Goal: Task Accomplishment & Management: Use online tool/utility

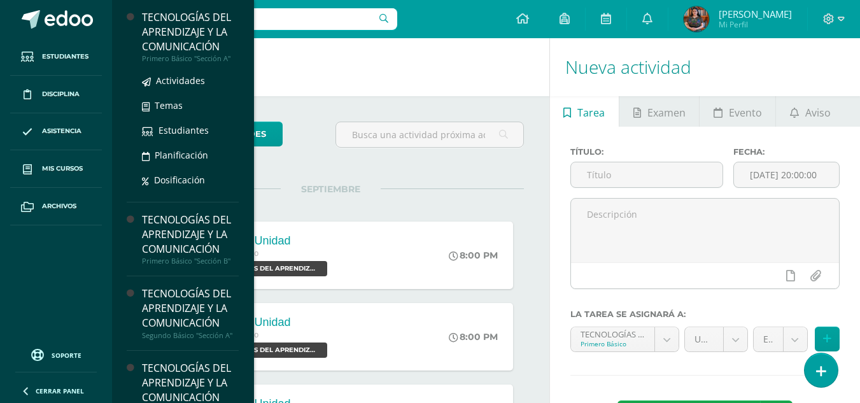
click at [195, 43] on div "TECNOLOGÍAS DEL APRENDIZAJE Y LA COMUNICACIÓN" at bounding box center [190, 32] width 97 height 44
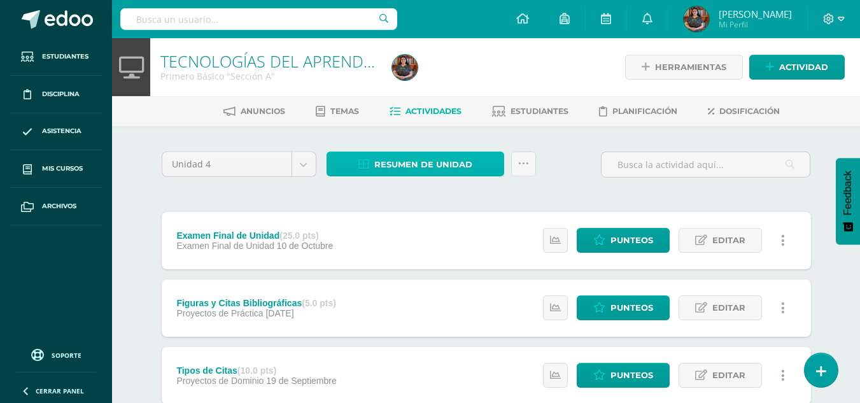
click at [393, 164] on span "Resumen de unidad" at bounding box center [423, 165] width 98 height 24
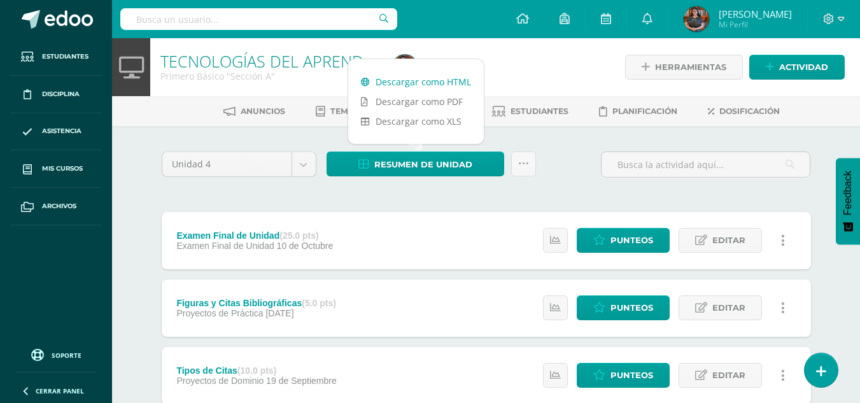
click at [419, 88] on link "Descargar como HTML" at bounding box center [416, 82] width 136 height 20
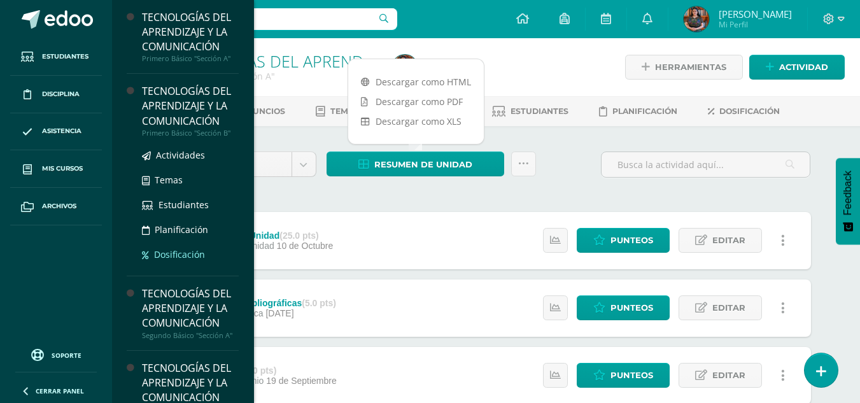
click at [209, 250] on link "Dosificación" at bounding box center [190, 254] width 97 height 15
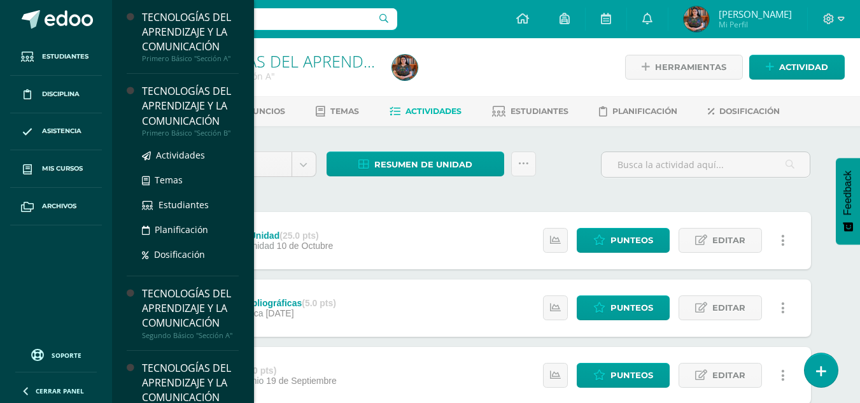
click at [202, 144] on div "Actividades Temas Estudiantes Planificación Dosificación" at bounding box center [190, 201] width 97 height 129
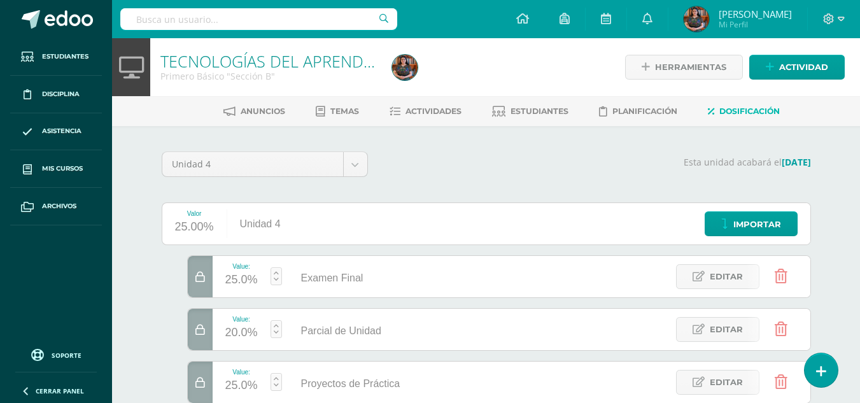
drag, startPoint x: 0, startPoint y: 0, endPoint x: 202, endPoint y: 116, distance: 233.0
click at [202, 116] on ul "Anuncios Temas Actividades Estudiantes Planificación Dosificación" at bounding box center [501, 111] width 748 height 21
click at [414, 108] on span "Actividades" at bounding box center [433, 111] width 56 height 10
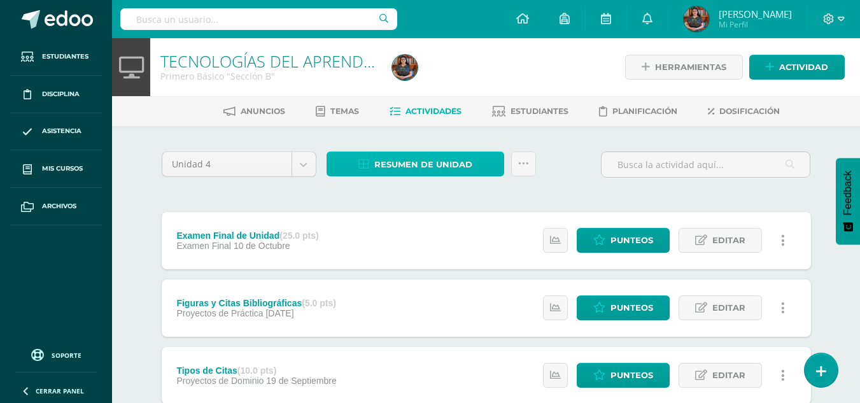
click at [445, 165] on span "Resumen de unidad" at bounding box center [423, 165] width 98 height 24
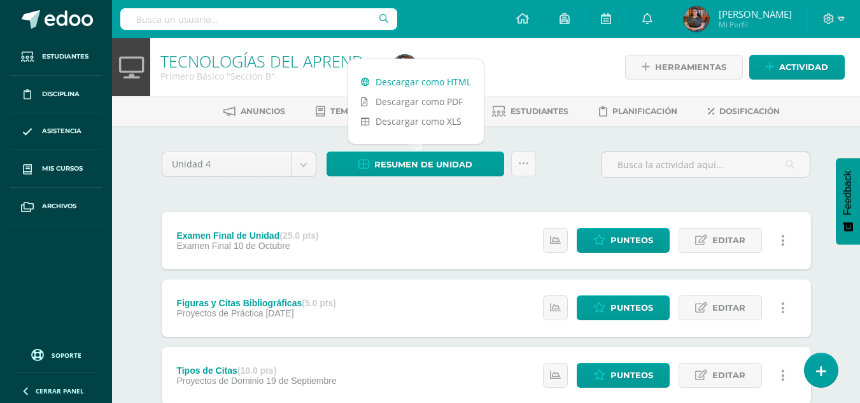
click at [441, 85] on link "Descargar como HTML" at bounding box center [416, 82] width 136 height 20
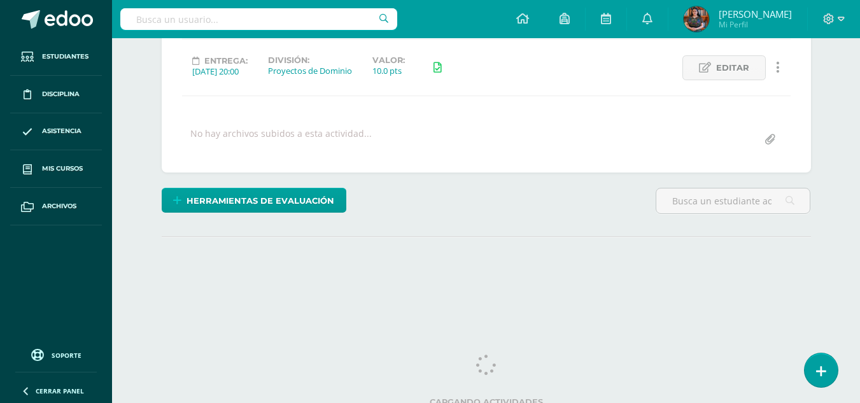
scroll to position [178, 0]
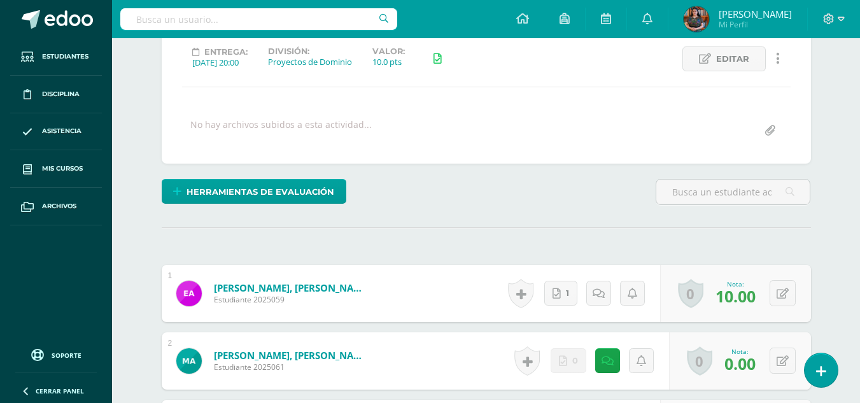
drag, startPoint x: 869, startPoint y: 60, endPoint x: 864, endPoint y: 200, distance: 140.1
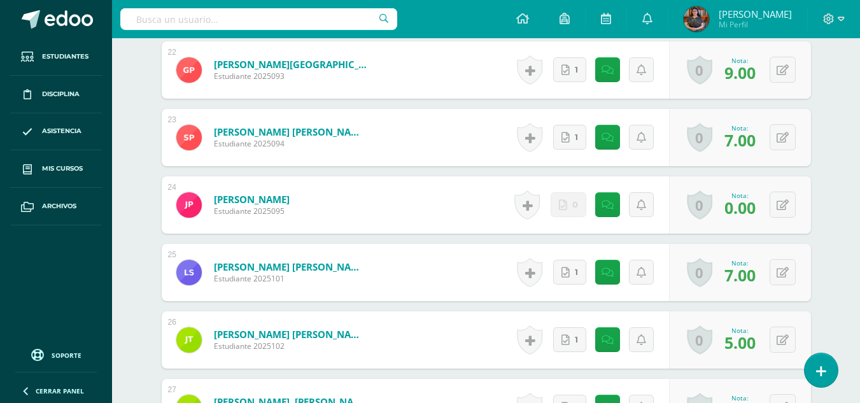
scroll to position [1822, 0]
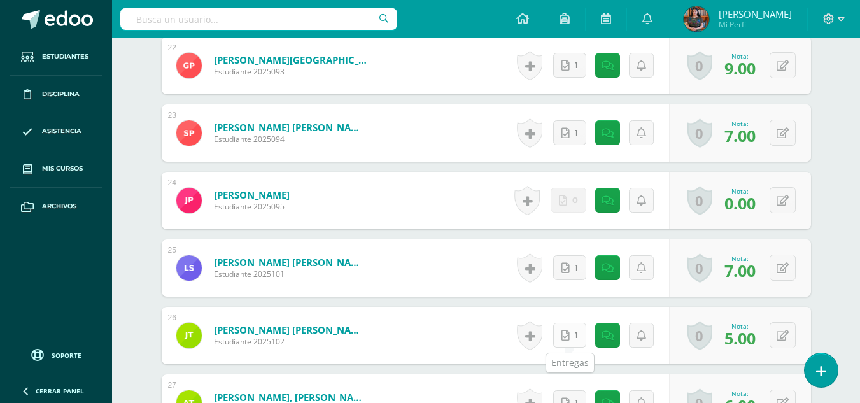
click at [583, 339] on link "1" at bounding box center [569, 335] width 33 height 25
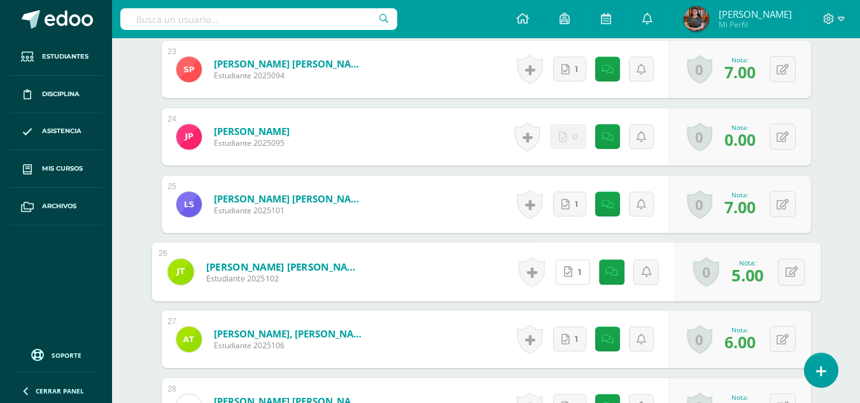
scroll to position [1916, 0]
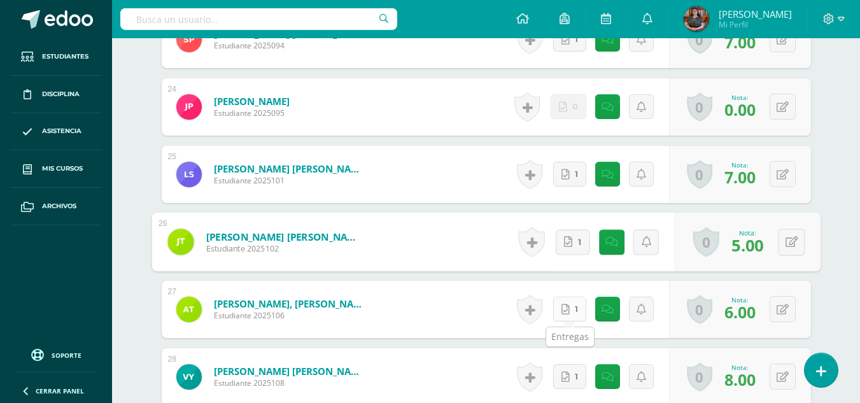
click at [574, 309] on link "1" at bounding box center [569, 309] width 33 height 25
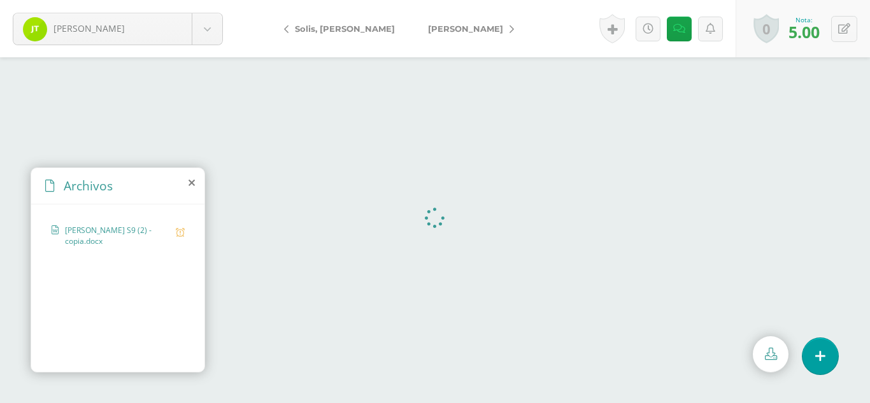
click at [191, 187] on icon at bounding box center [191, 183] width 6 height 10
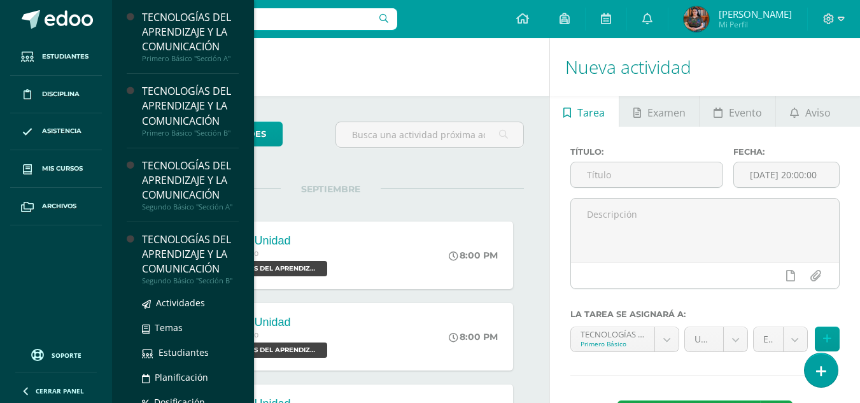
click at [157, 252] on div "TECNOLOGÍAS DEL APRENDIZAJE Y LA COMUNICACIÓN" at bounding box center [190, 254] width 97 height 44
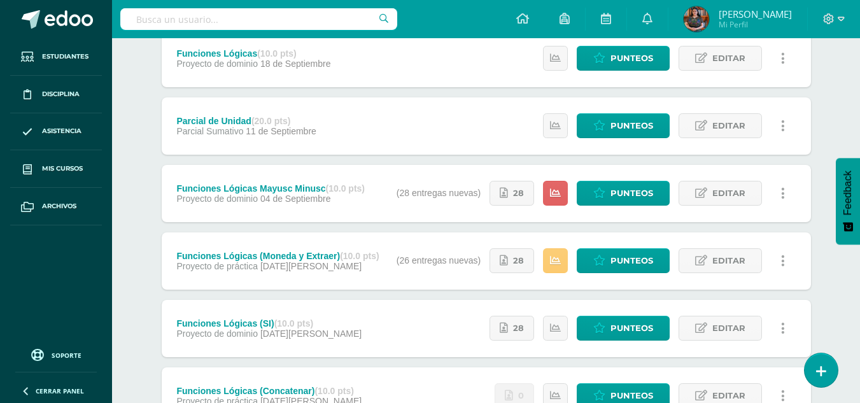
scroll to position [278, 0]
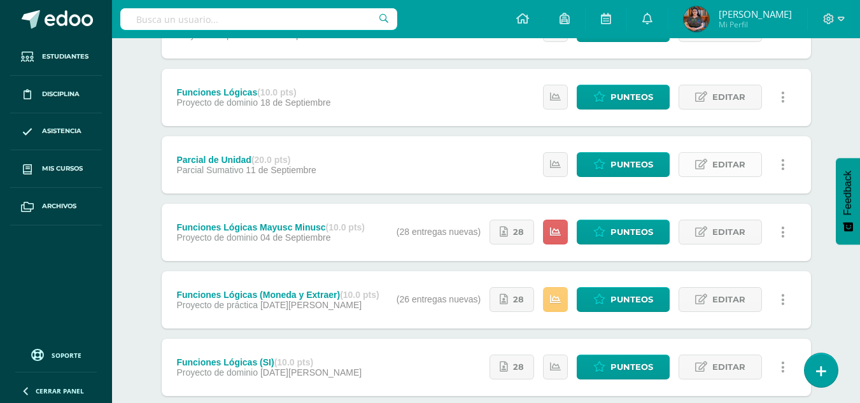
click at [705, 170] on icon at bounding box center [701, 164] width 12 height 11
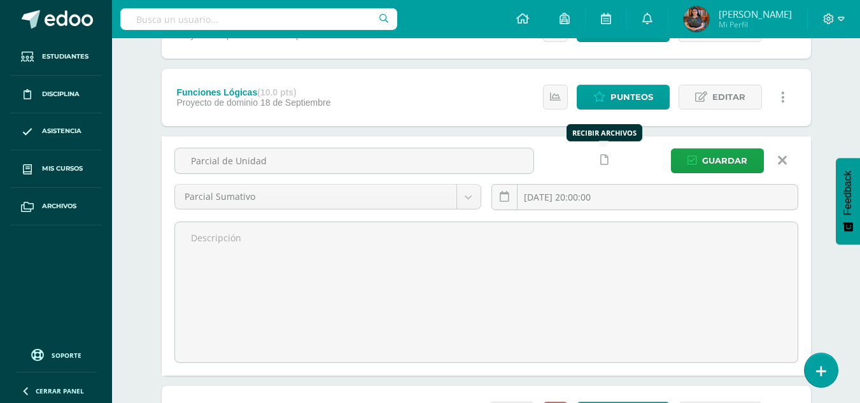
click at [603, 164] on icon at bounding box center [604, 160] width 8 height 11
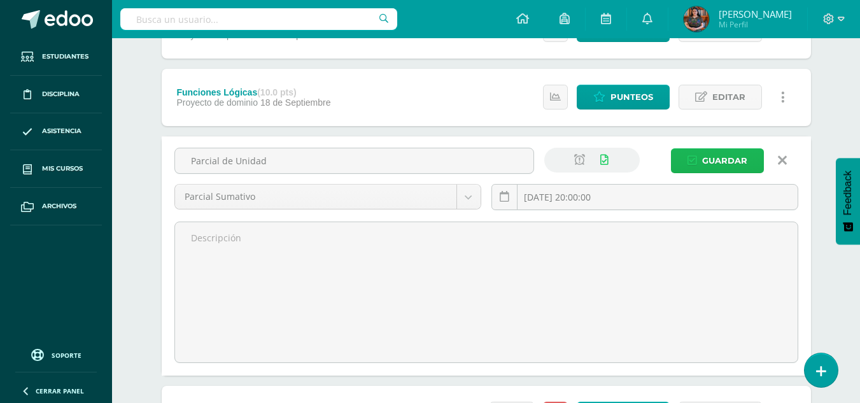
click at [690, 156] on icon "submit" at bounding box center [692, 160] width 10 height 11
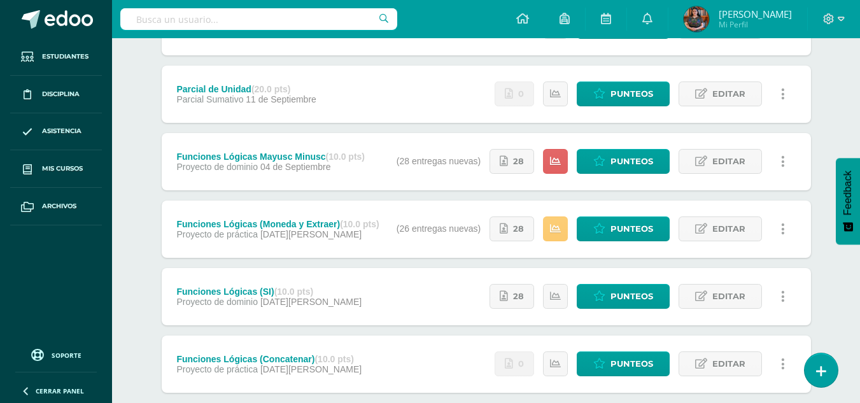
scroll to position [423, 0]
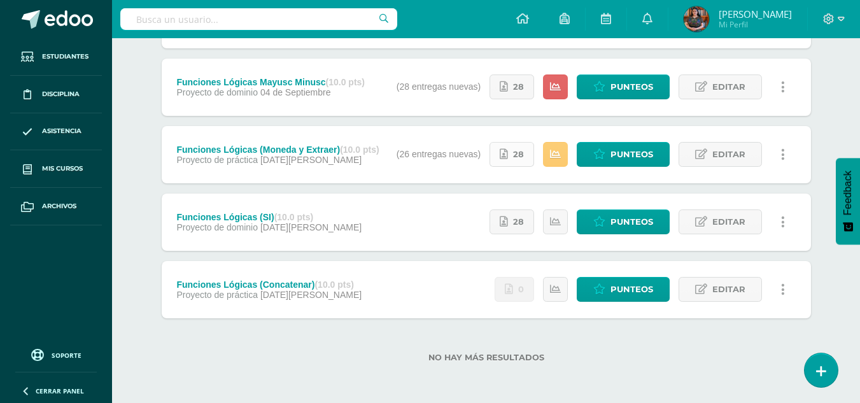
click at [524, 158] on span "28" at bounding box center [518, 155] width 11 height 24
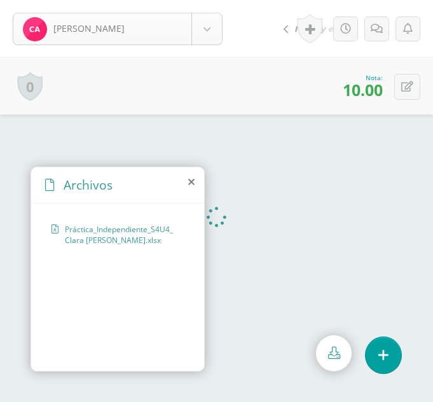
click at [207, 0] on body "[PERSON_NAME] [PERSON_NAME], [PERSON_NAME], [GEOGRAPHIC_DATA][PERSON_NAME], [PE…" at bounding box center [216, 0] width 433 height 0
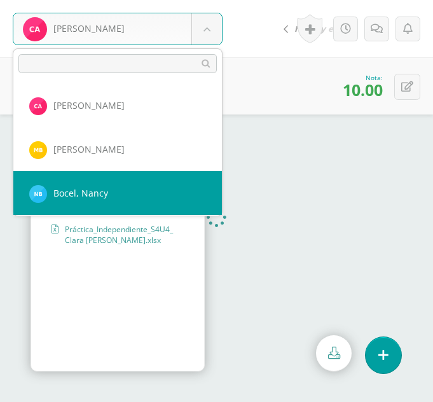
select select "292"
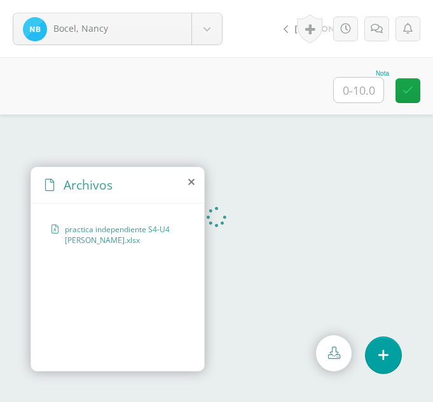
click at [192, 180] on icon at bounding box center [191, 182] width 6 height 10
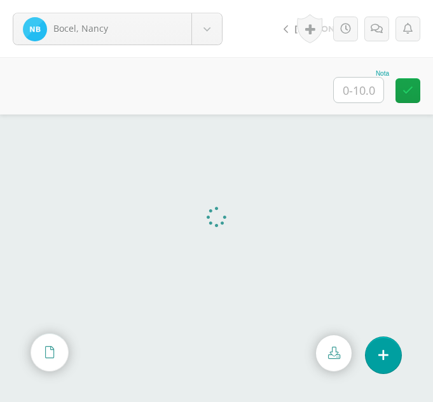
click at [363, 81] on input "text" at bounding box center [359, 90] width 50 height 25
type input "10"
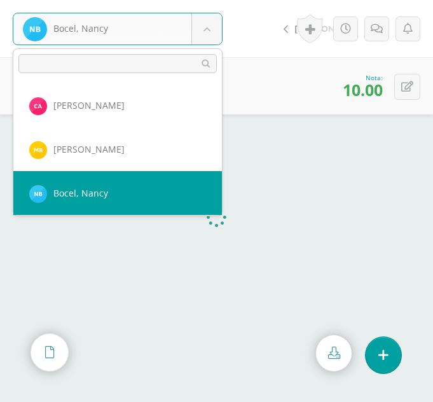
click at [211, 0] on body "Bocel, Nancy Ajcojón, Clara Bocel, Marta Bocel, Nancy Bonilla, Bárbara Chiyal, …" at bounding box center [216, 0] width 433 height 0
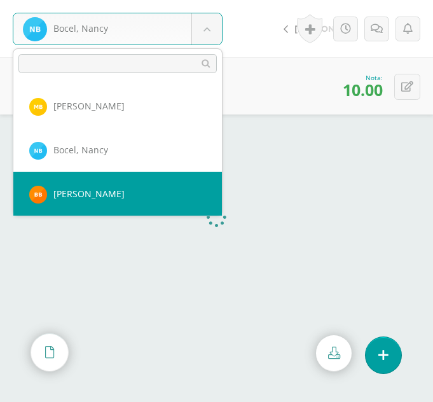
select select "313"
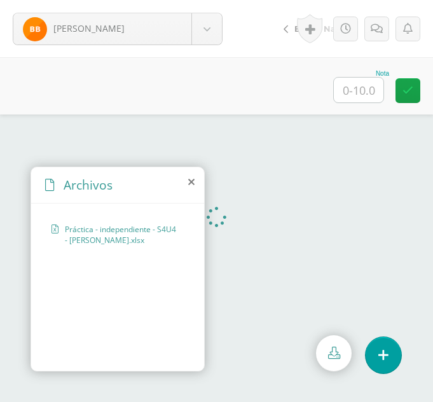
click at [192, 184] on icon at bounding box center [191, 182] width 6 height 10
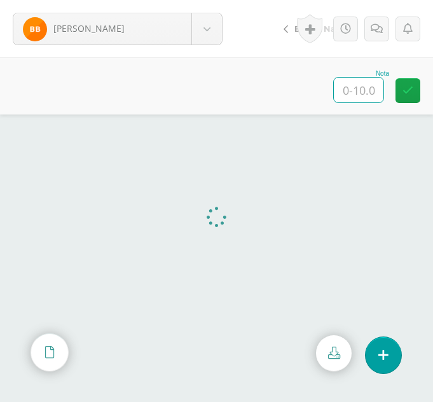
click at [370, 94] on input "text" at bounding box center [359, 90] width 50 height 25
type input "10"
click at [210, 0] on body "[PERSON_NAME] [PERSON_NAME] [PERSON_NAME], [GEOGRAPHIC_DATA][PERSON_NAME] [GEOG…" at bounding box center [216, 0] width 433 height 0
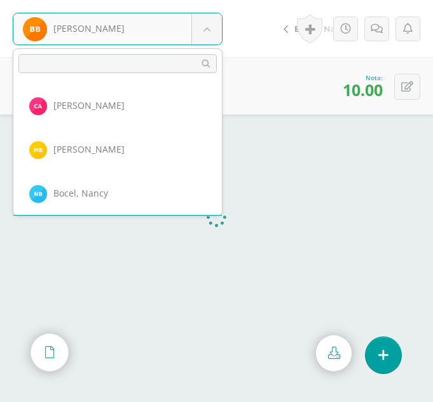
scroll to position [43, 0]
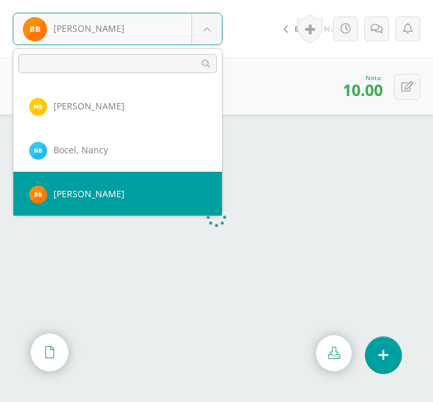
click at [199, 0] on body "[PERSON_NAME] [PERSON_NAME] [PERSON_NAME], [GEOGRAPHIC_DATA][PERSON_NAME] [GEOG…" at bounding box center [216, 0] width 433 height 0
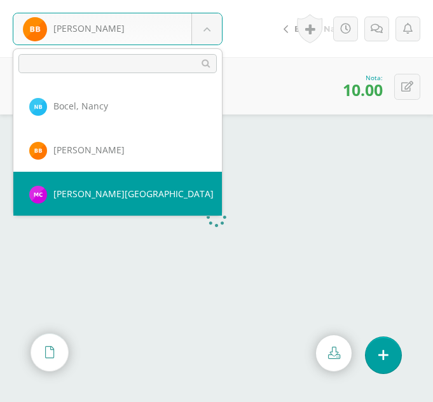
select select "314"
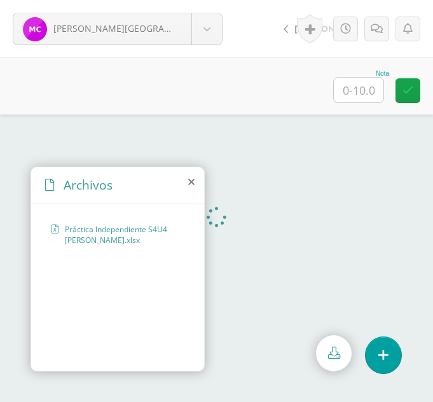
click at [194, 181] on icon at bounding box center [191, 182] width 6 height 10
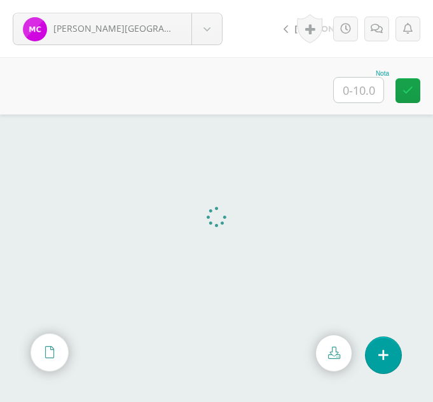
click at [362, 88] on input "text" at bounding box center [359, 90] width 50 height 25
type input "9.7"
click at [213, 0] on body "Chiyal, Melany Ajcojón, Clara Bocel, Marta Bocel, Nancy Bonilla, Bárbara Chiyal…" at bounding box center [216, 0] width 433 height 0
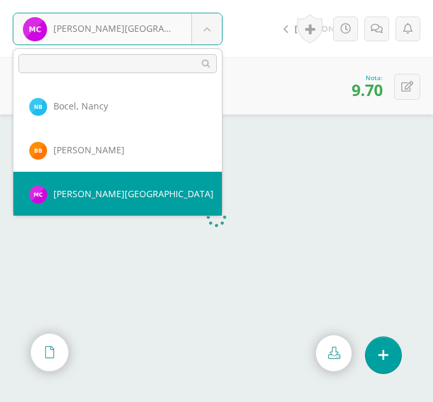
scroll to position [131, 0]
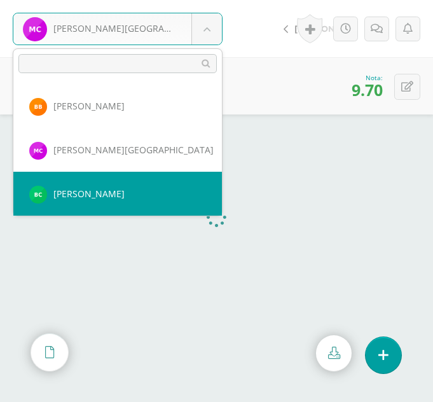
select select "315"
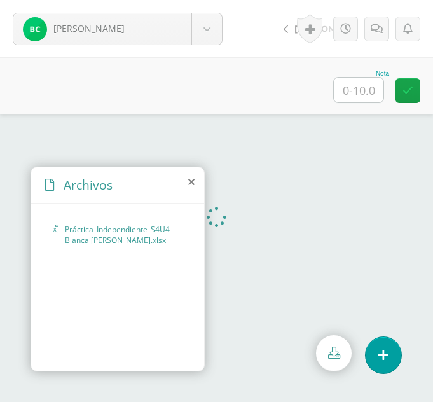
click at [192, 180] on icon at bounding box center [191, 182] width 6 height 10
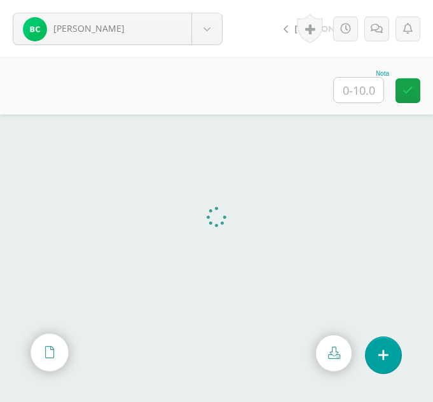
click at [358, 97] on input "text" at bounding box center [359, 90] width 50 height 25
type input "10}"
click at [215, 0] on body "Chiyal, Blanca Ajcojón, Clara Bocel, Marta Bocel, Nancy Bonilla, Bárbara Chiyal…" at bounding box center [216, 0] width 433 height 0
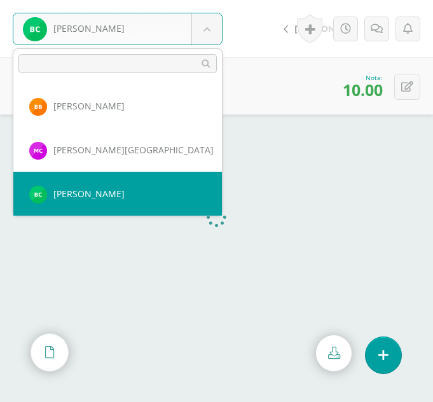
scroll to position [175, 0]
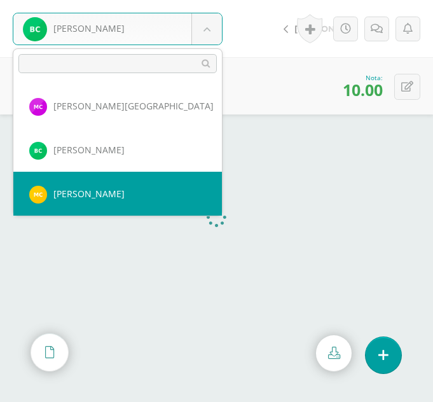
select select "328"
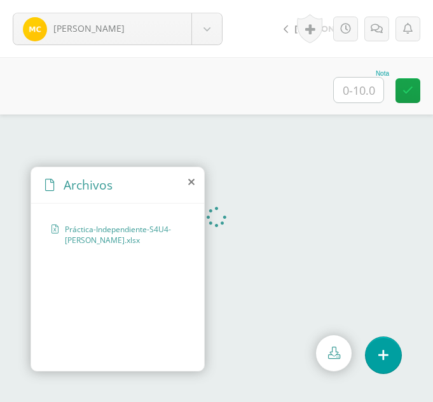
click at [190, 182] on icon at bounding box center [191, 182] width 6 height 10
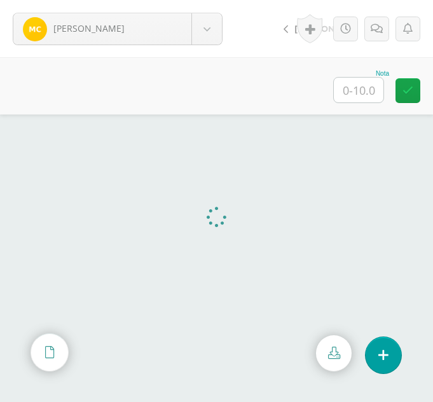
click at [377, 83] on input "text" at bounding box center [359, 90] width 50 height 25
type input "10"
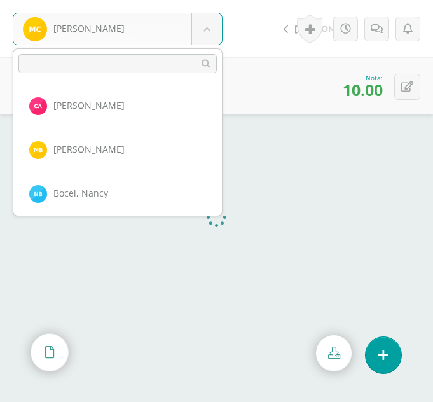
click at [201, 0] on body "[PERSON_NAME] [PERSON_NAME] [PERSON_NAME] [PERSON_NAME][GEOGRAPHIC_DATA] [PERSO…" at bounding box center [216, 0] width 433 height 0
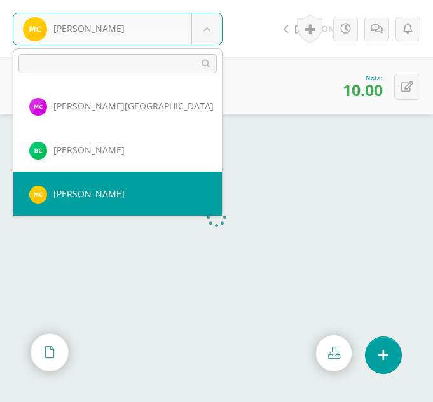
scroll to position [219, 0]
select select "346"
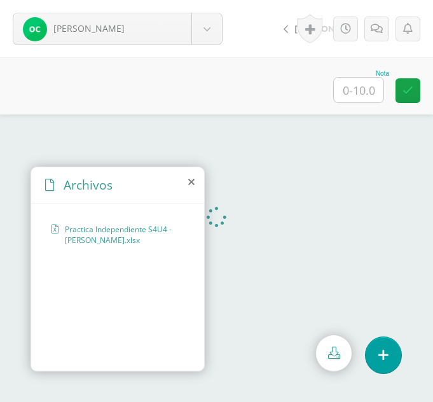
click at [191, 184] on icon at bounding box center [191, 182] width 6 height 10
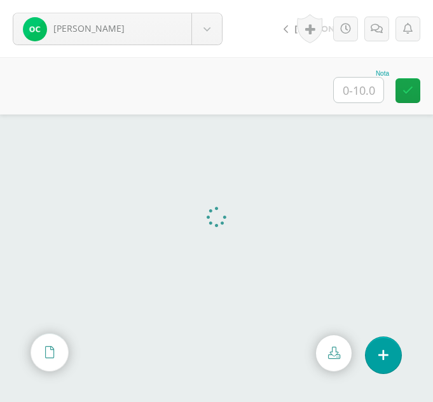
click at [365, 85] on input "text" at bounding box center [359, 90] width 50 height 25
type input "9.6"
click at [195, 0] on body "Cortéz, Olga Ajcojón, Clara Bocel, Marta Bocel, Nancy Bonilla, Bárbara Chiyal, …" at bounding box center [216, 0] width 433 height 0
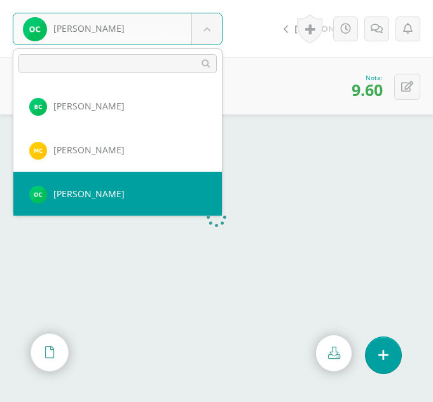
scroll to position [263, 0]
select select "318"
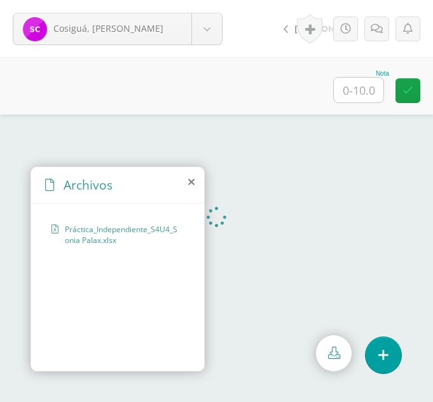
click at [194, 184] on icon at bounding box center [191, 182] width 6 height 10
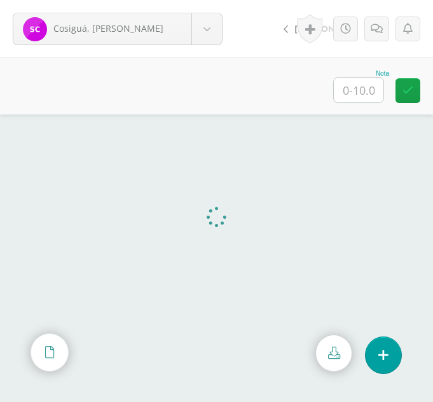
click at [365, 92] on input "text" at bounding box center [359, 90] width 50 height 25
type input "10"
click at [215, 0] on body "Cosiguá, Sonia Ajcojón, Clara Bocel, Marta Bocel, Nancy Bonilla, Bárbara Chiyal…" at bounding box center [216, 0] width 433 height 0
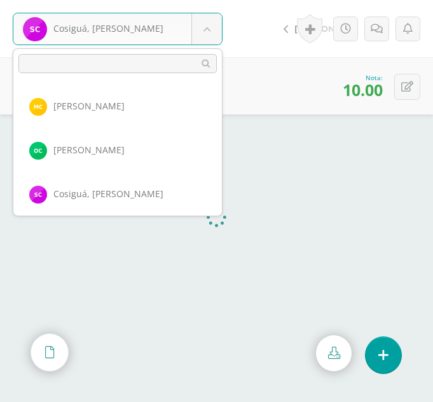
scroll to position [307, 0]
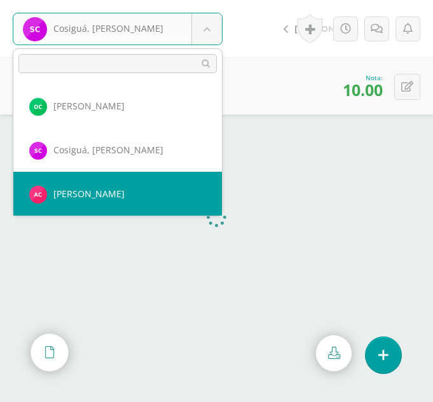
select select "371"
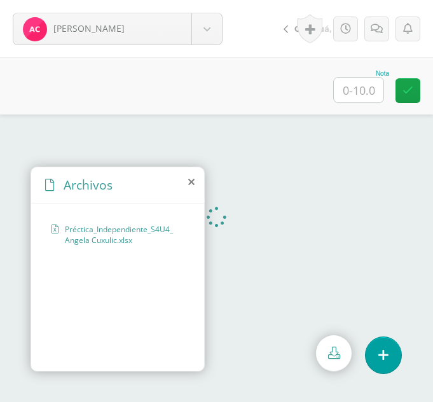
click at [191, 180] on icon at bounding box center [191, 182] width 6 height 10
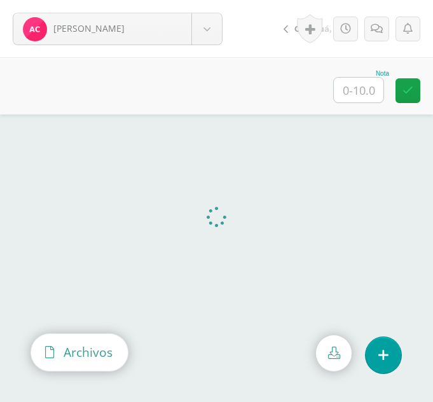
click at [111, 360] on span "Archivos" at bounding box center [88, 352] width 49 height 17
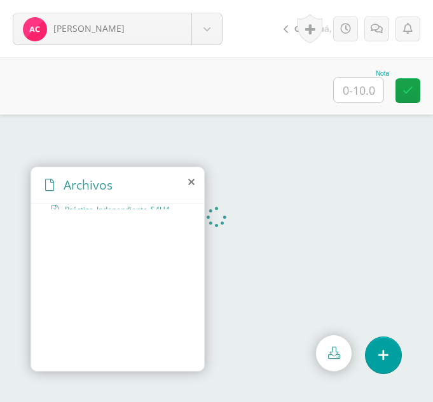
click at [111, 360] on div "Archivos Préctica_Independiente_S4U4_Angela Cuxulic.xlsx" at bounding box center [118, 269] width 174 height 205
click at [189, 181] on icon at bounding box center [191, 182] width 6 height 10
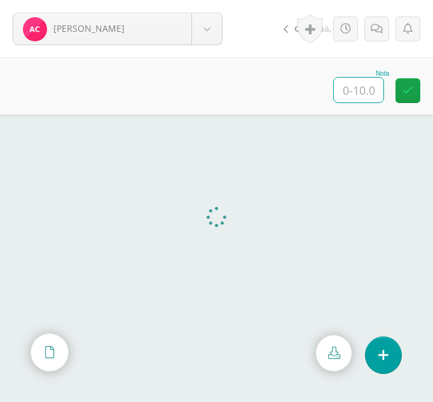
click at [374, 99] on input "text" at bounding box center [359, 90] width 50 height 25
type input "10"
click at [200, 0] on body "Cuxulic, Angela Ajcojón, Clara Bocel, Marta Bocel, Nancy Bonilla, Bárbara Chiya…" at bounding box center [216, 0] width 433 height 0
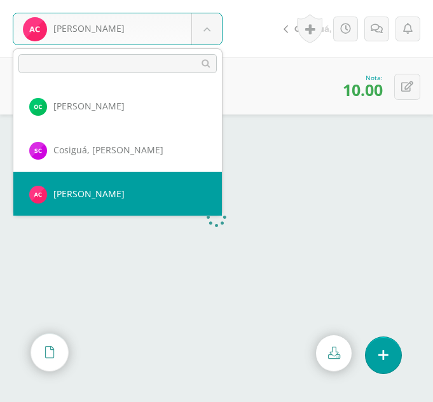
scroll to position [351, 0]
select select "300"
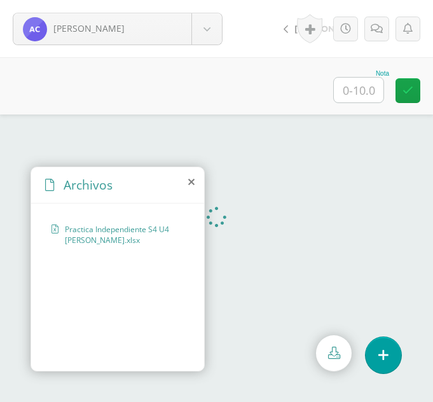
click at [192, 187] on icon at bounding box center [191, 182] width 6 height 10
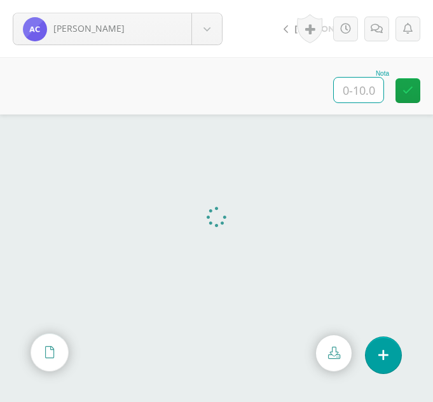
click at [358, 98] on input "text" at bounding box center [359, 90] width 50 height 25
type input "8"
click at [380, 30] on icon at bounding box center [377, 29] width 12 height 11
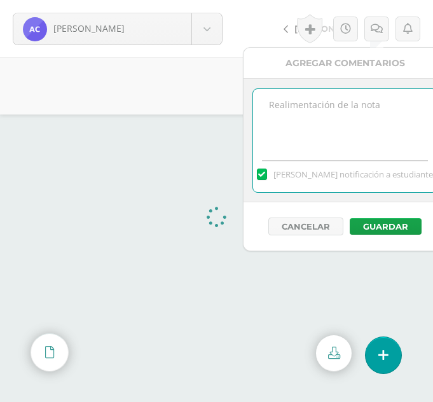
click at [322, 107] on textarea at bounding box center [345, 121] width 184 height 64
type textarea "No aplicó función reemplazar"
click at [369, 226] on button "Guardar" at bounding box center [386, 226] width 72 height 17
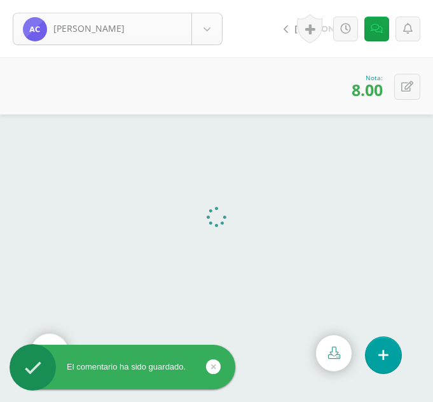
click at [201, 29] on body "El comentario ha sido guardado. Cuy, Angelica Ajcojón, Clara Bocel, Marta Bocel…" at bounding box center [216, 201] width 433 height 402
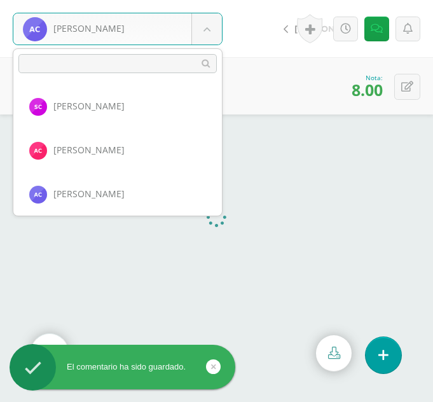
scroll to position [395, 0]
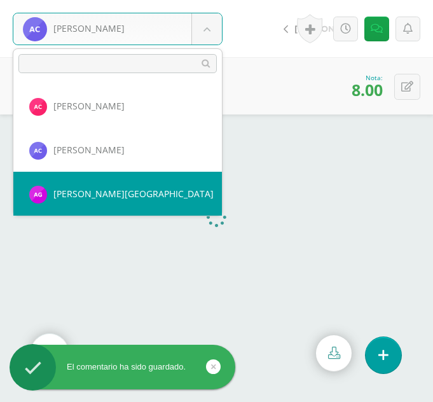
select select "378"
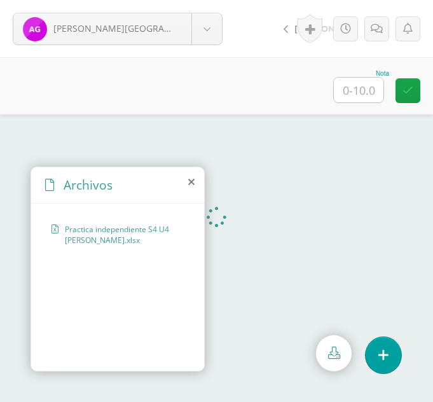
click at [188, 185] on icon at bounding box center [191, 182] width 6 height 10
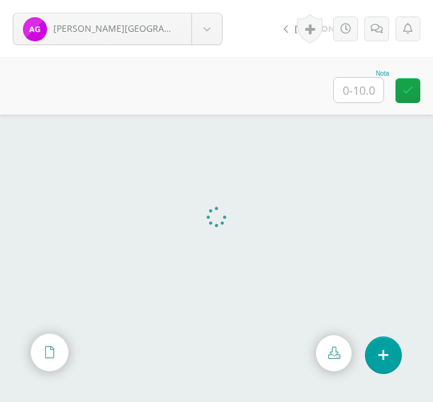
click at [354, 88] on input "text" at bounding box center [359, 90] width 50 height 25
type input "10"
click at [201, 0] on body "[PERSON_NAME][GEOGRAPHIC_DATA] [PERSON_NAME] [PERSON_NAME], [GEOGRAPHIC_DATA][P…" at bounding box center [216, 0] width 433 height 0
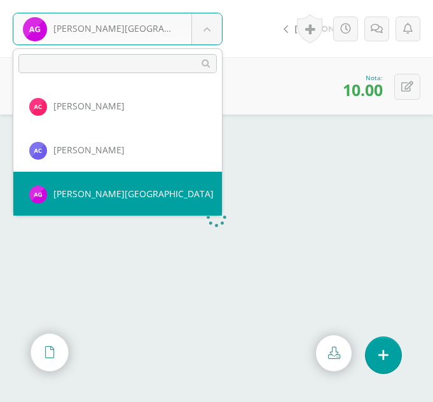
scroll to position [439, 0]
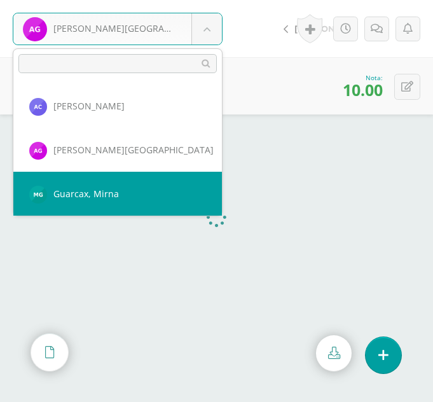
select select "356"
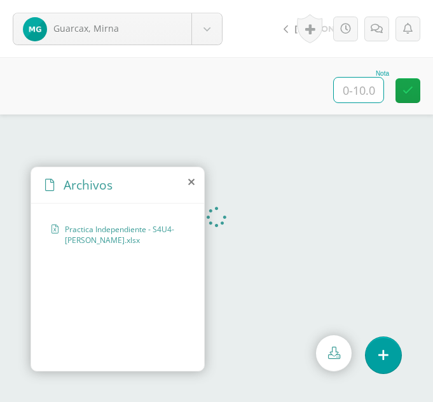
click at [379, 88] on input "text" at bounding box center [359, 90] width 50 height 25
type input "10"
click at [213, 0] on body "Guarcax, Mirna [PERSON_NAME] [PERSON_NAME], [GEOGRAPHIC_DATA][PERSON_NAME] [GEO…" at bounding box center [216, 0] width 433 height 0
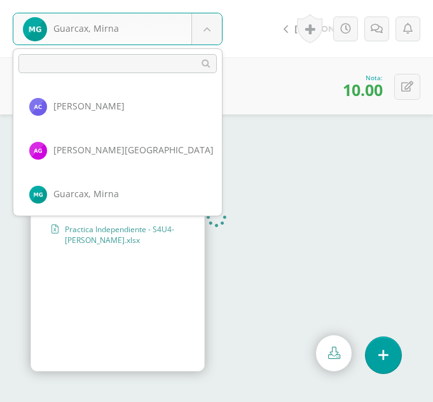
scroll to position [482, 0]
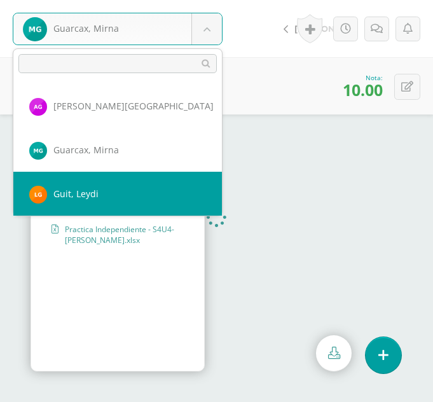
select select "319"
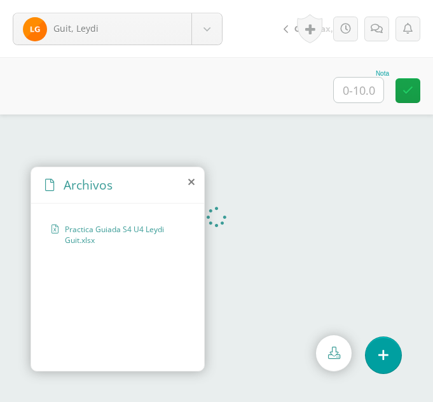
click at [195, 186] on div "Archivos" at bounding box center [117, 185] width 173 height 36
click at [193, 183] on icon at bounding box center [191, 182] width 6 height 10
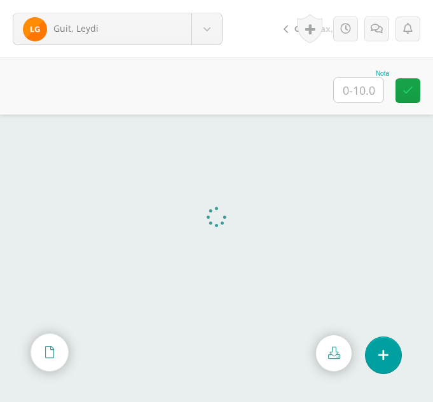
click at [358, 97] on input "text" at bounding box center [359, 90] width 50 height 25
type input "10"
click at [206, 0] on body "Guit, Leydi Ajcojón, Clara Bocel, Marta Bocel, Nancy Bonilla, Bárbara Chiyal, M…" at bounding box center [216, 0] width 433 height 0
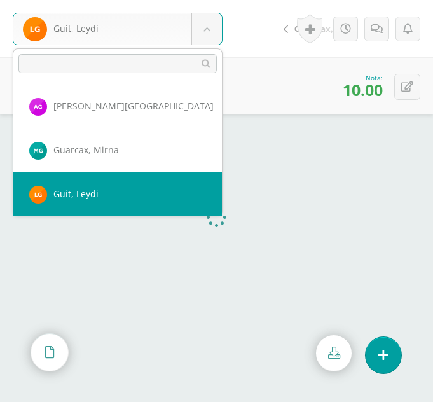
scroll to position [526, 0]
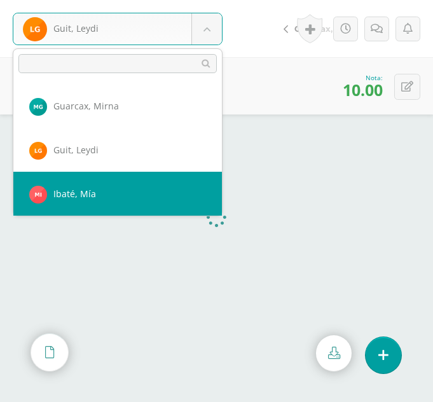
select select "376"
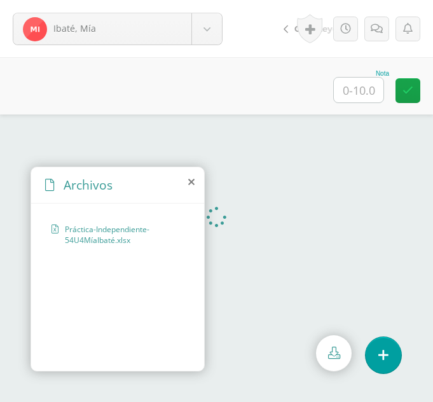
click at [194, 182] on icon at bounding box center [191, 182] width 6 height 10
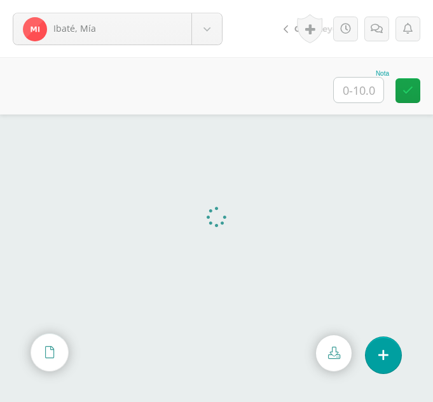
click at [351, 89] on input "text" at bounding box center [359, 90] width 50 height 25
type input "10"
click at [209, 0] on body "Ibaté, Mía Ajcojón, Clara Bocel, Marta Bocel, Nancy Bonilla, Bárbara Chiyal, Me…" at bounding box center [216, 0] width 433 height 0
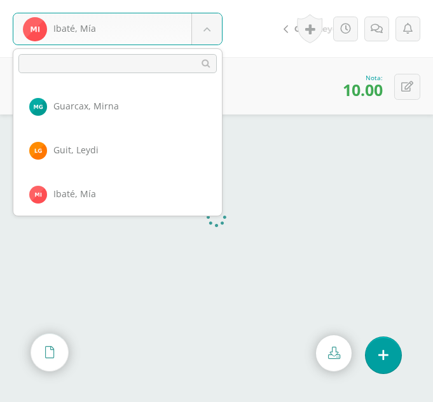
scroll to position [570, 0]
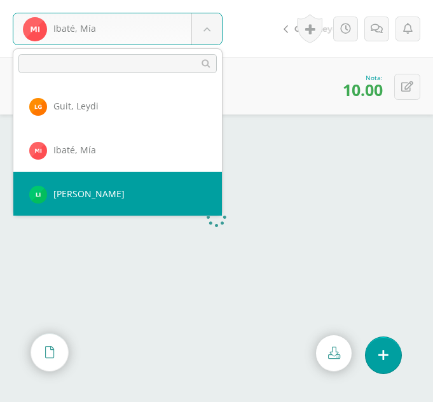
select select "320"
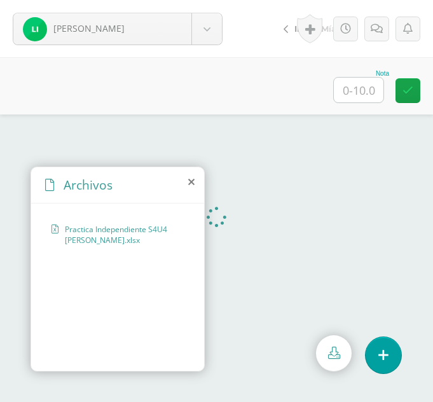
click at [194, 183] on icon at bounding box center [191, 182] width 6 height 10
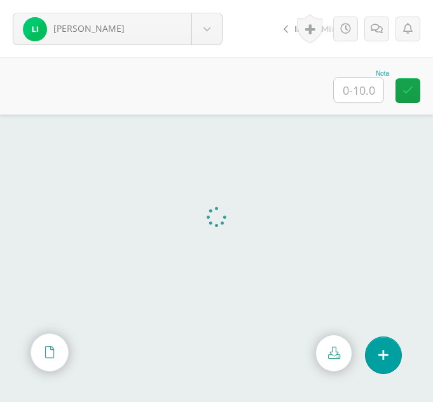
click at [365, 87] on input "text" at bounding box center [359, 90] width 50 height 25
type input "10"
click at [208, 0] on body "[PERSON_NAME] [PERSON_NAME], [PERSON_NAME], [GEOGRAPHIC_DATA][PERSON_NAME], [PE…" at bounding box center [216, 0] width 433 height 0
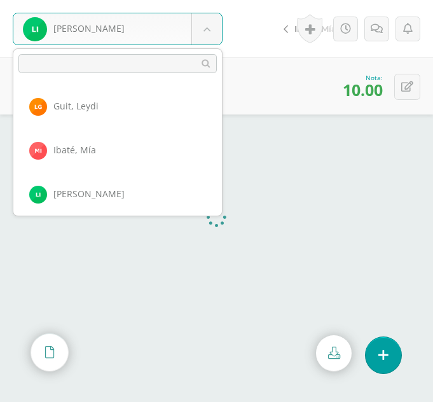
scroll to position [614, 0]
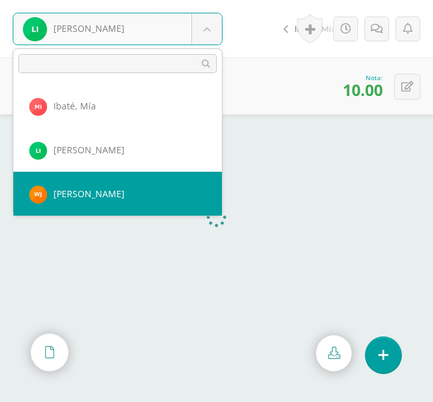
select select "374"
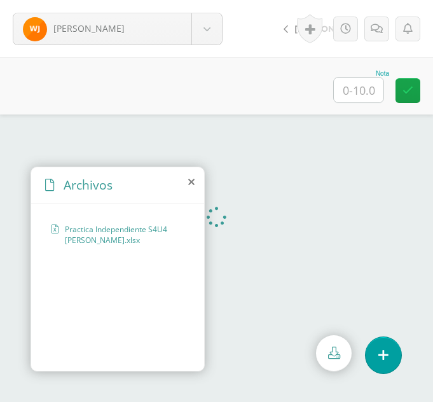
click at [194, 185] on icon at bounding box center [191, 182] width 6 height 10
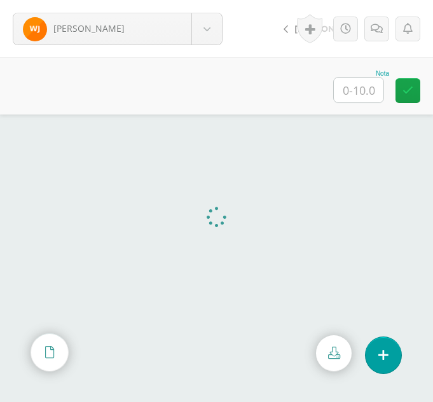
click at [363, 97] on input "text" at bounding box center [359, 90] width 50 height 25
type input "9"
click at [212, 0] on body "[PERSON_NAME] [PERSON_NAME], [PERSON_NAME], [GEOGRAPHIC_DATA][PERSON_NAME], [PE…" at bounding box center [216, 0] width 433 height 0
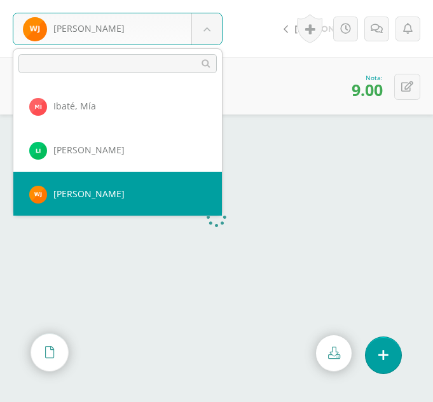
scroll to position [658, 0]
select select "343"
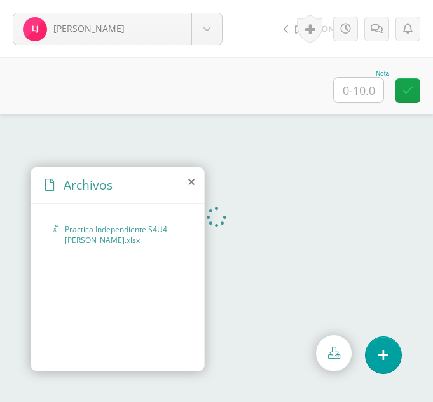
click at [190, 181] on icon at bounding box center [191, 182] width 6 height 10
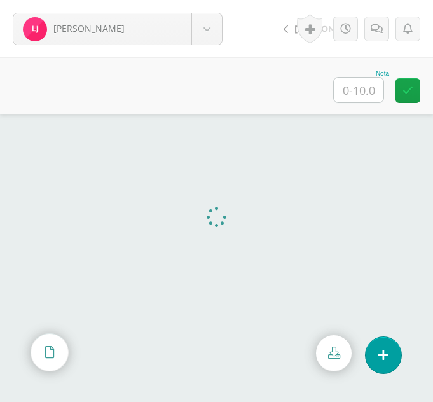
click at [374, 88] on input "text" at bounding box center [359, 90] width 50 height 25
type input "9.7"
click at [214, 0] on body "Juracan, Laura Ajcojón, Clara Bocel, Marta Bocel, Nancy Bonilla, Bárbara Chiyal…" at bounding box center [216, 0] width 433 height 0
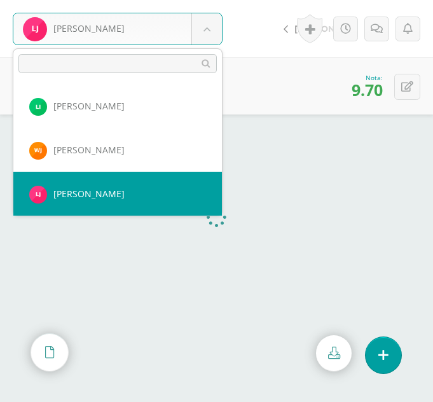
scroll to position [702, 0]
select select "355"
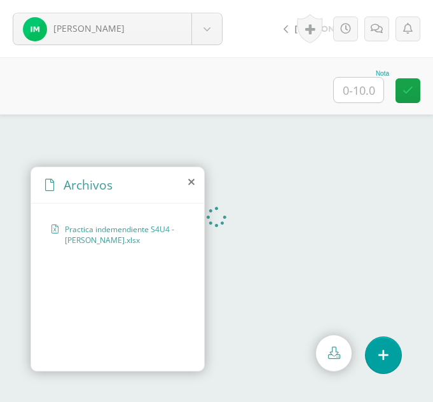
click at [192, 184] on icon at bounding box center [191, 182] width 6 height 10
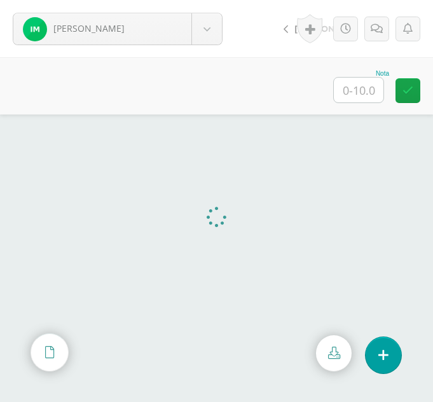
click at [362, 85] on input "text" at bounding box center [359, 90] width 50 height 25
type input "8"
click at [373, 38] on link at bounding box center [377, 29] width 25 height 25
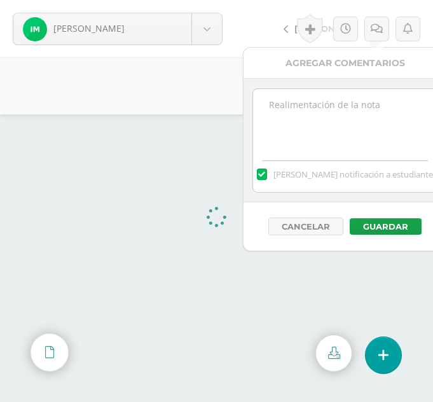
click at [309, 116] on textarea at bounding box center [345, 121] width 184 height 64
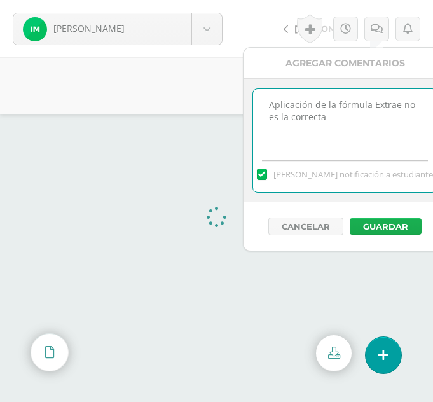
type textarea "Aplicación de la fórmula Extrae no es la correcta"
click at [388, 227] on button "Guardar" at bounding box center [386, 226] width 72 height 17
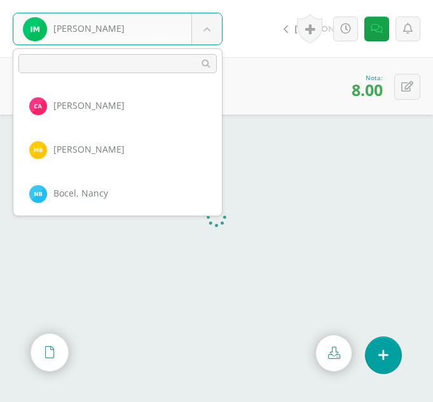
click at [220, 32] on body "El comentario ha sido guardado. Morales, Irma Ajcojón, Clara Bocel, Marta Bocel…" at bounding box center [216, 201] width 433 height 402
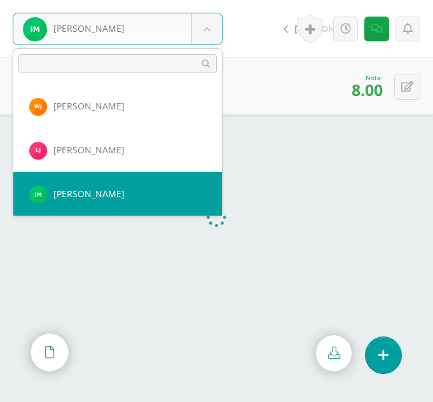
scroll to position [746, 0]
select select "321"
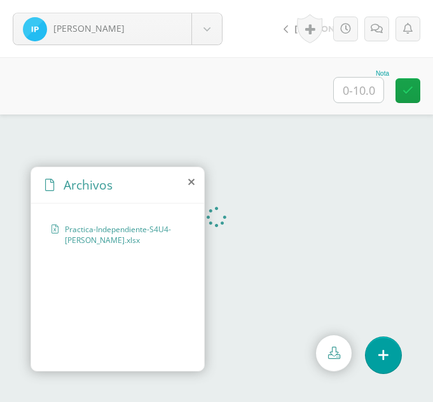
click at [190, 185] on icon at bounding box center [191, 182] width 6 height 10
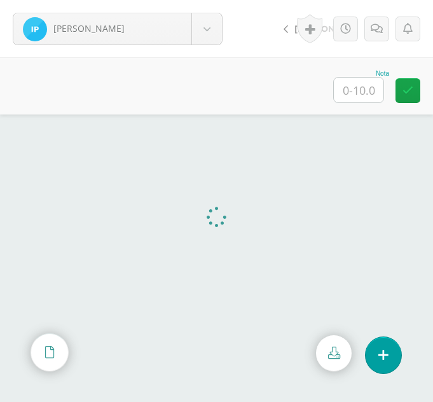
click at [369, 109] on div "Nota" at bounding box center [216, 85] width 433 height 57
click at [365, 93] on input "text" at bounding box center [359, 90] width 50 height 25
type input "9"
click at [377, 34] on icon at bounding box center [377, 29] width 12 height 11
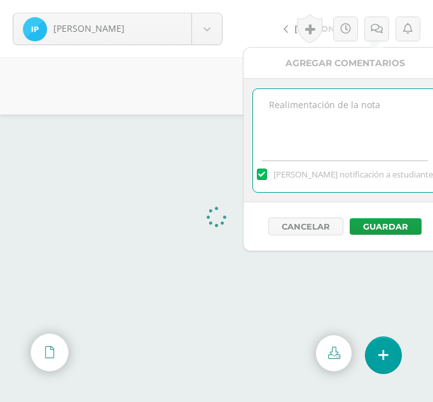
click at [320, 99] on textarea at bounding box center [345, 121] width 184 height 64
type textarea "Mala aplicación de la función reemplazar"
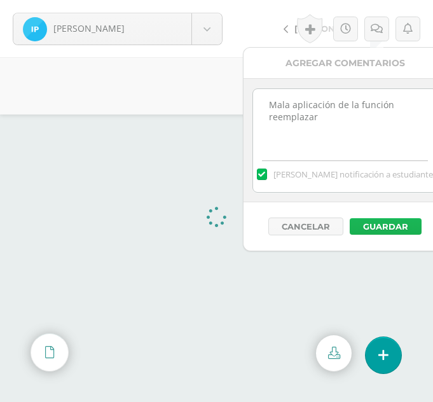
click at [374, 224] on button "Guardar" at bounding box center [386, 226] width 72 height 17
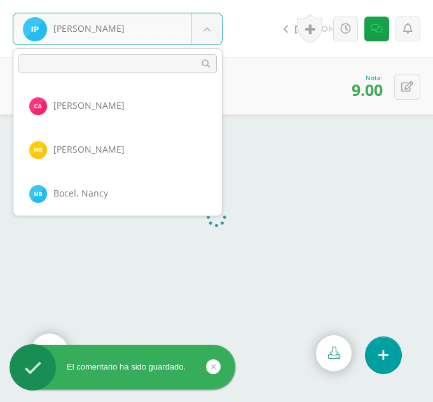
click at [213, 38] on body "El comentario ha sido guardado. Pablo, Ingrid Ajcojón, Clara Bocel, Marta Bocel…" at bounding box center [216, 201] width 433 height 402
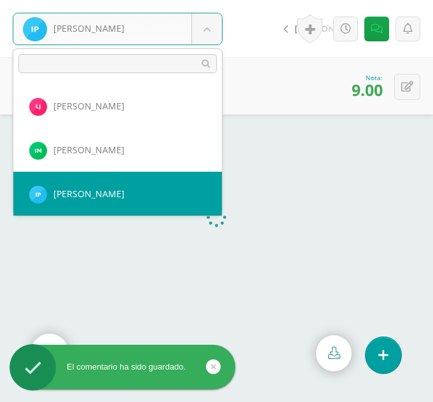
scroll to position [790, 0]
select select "302"
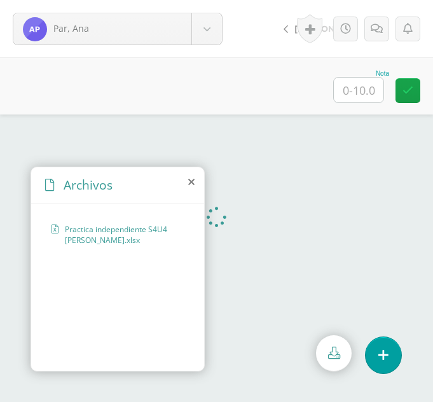
click at [190, 181] on icon at bounding box center [191, 182] width 6 height 10
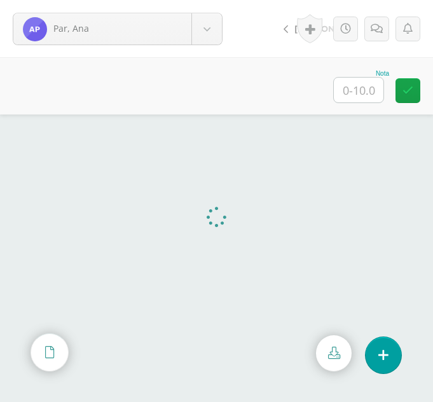
click at [370, 94] on input "text" at bounding box center [359, 90] width 50 height 25
type input "0"
type input "9"
click at [380, 34] on icon at bounding box center [377, 29] width 12 height 11
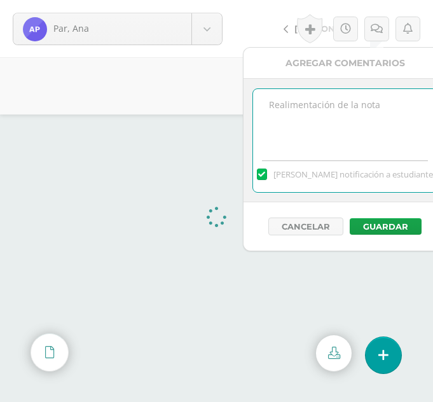
click at [321, 150] on textarea at bounding box center [345, 121] width 184 height 64
type textarea "No completó todos los campos con la función reemplazar"
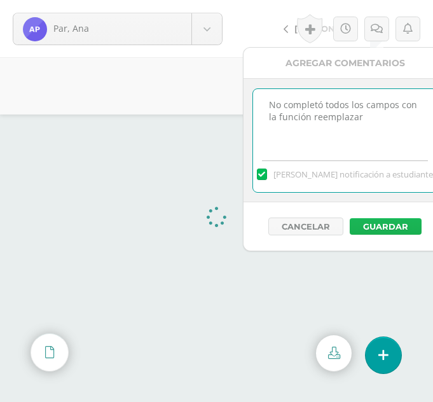
click at [366, 220] on button "Guardar" at bounding box center [386, 226] width 72 height 17
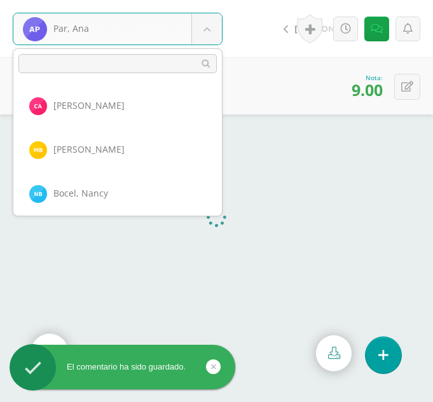
click at [198, 20] on body "El comentario ha sido guardado. Par, Ana Ajcojón, Clara Bocel, Marta Bocel, Nan…" at bounding box center [216, 201] width 433 height 402
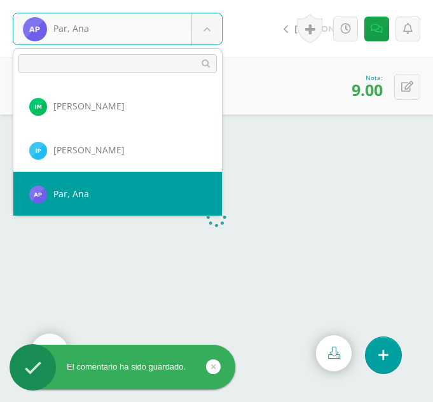
scroll to position [834, 0]
select select "326"
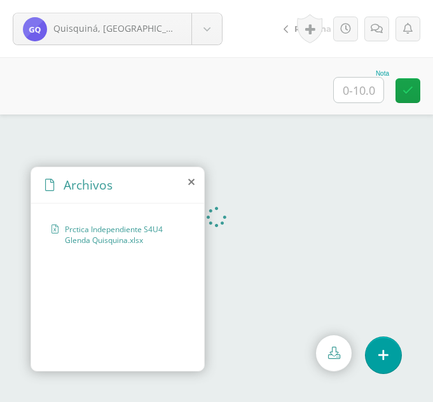
click at [189, 181] on icon at bounding box center [191, 182] width 6 height 10
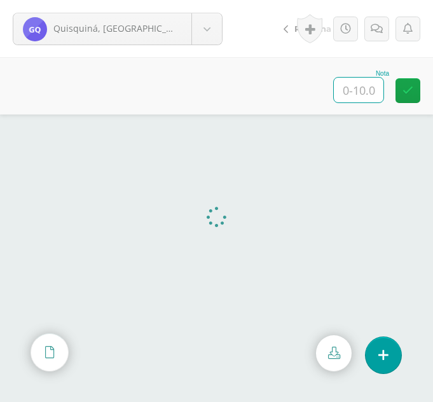
click at [360, 93] on input "text" at bounding box center [359, 90] width 50 height 25
type input "8.5"
click at [375, 18] on link at bounding box center [377, 29] width 25 height 25
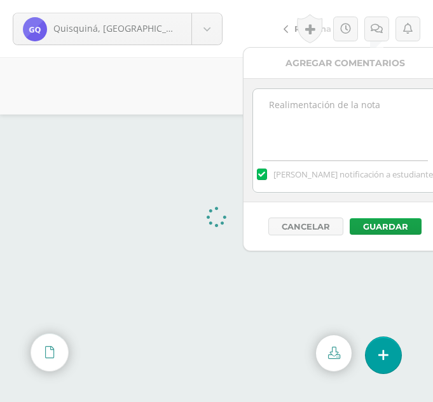
click at [323, 123] on textarea at bounding box center [345, 121] width 184 height 64
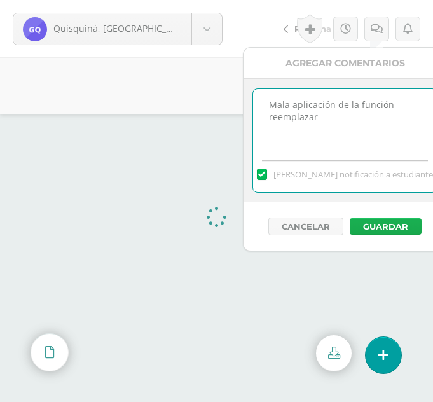
type textarea "Mala aplicación de la función reemplazar"
click at [404, 222] on button "Guardar" at bounding box center [386, 226] width 72 height 17
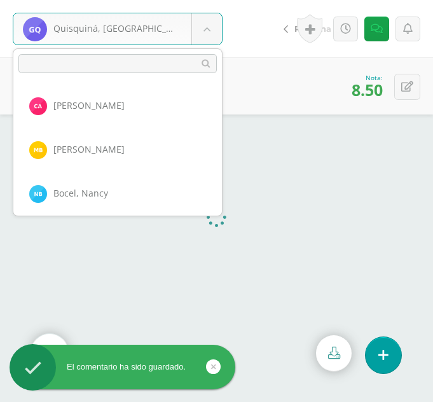
click at [202, 24] on body "El comentario ha sido guardado. Quisquiná, Glenda Ajcojón, Clara Bocel, Marta B…" at bounding box center [216, 201] width 433 height 402
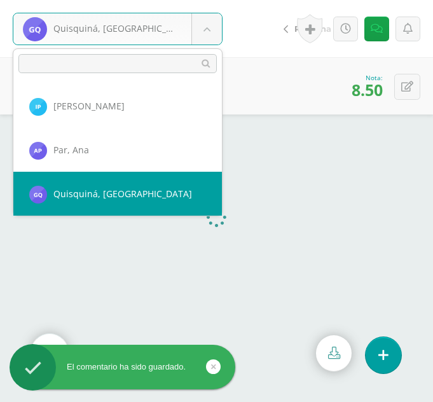
scroll to position [878, 0]
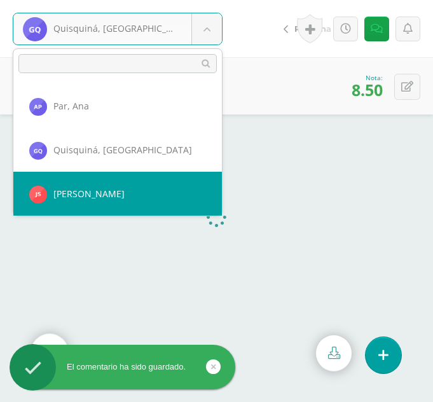
select select "373"
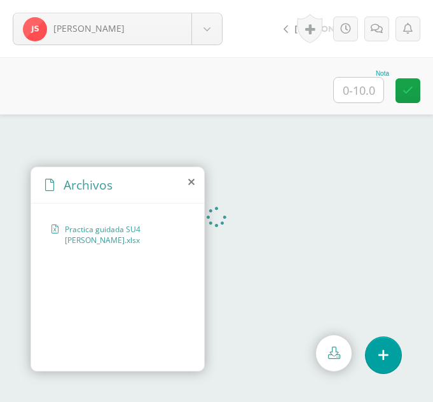
click at [194, 183] on icon at bounding box center [191, 182] width 6 height 10
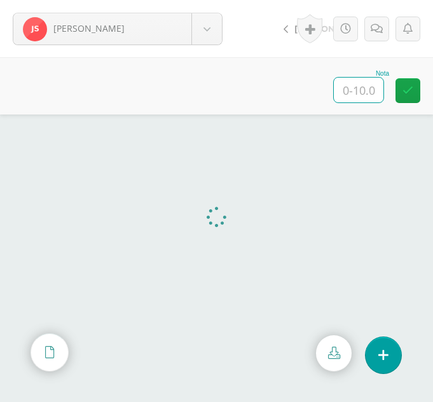
click at [368, 84] on input "text" at bounding box center [359, 90] width 50 height 25
type input "9"
click at [374, 29] on icon at bounding box center [377, 29] width 12 height 11
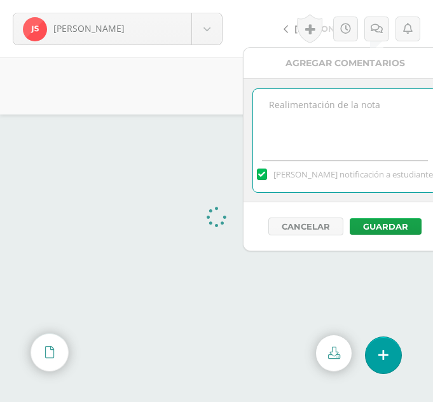
click at [297, 99] on textarea at bounding box center [345, 121] width 184 height 64
type textarea "Mala aplicación de la función reemplazar"
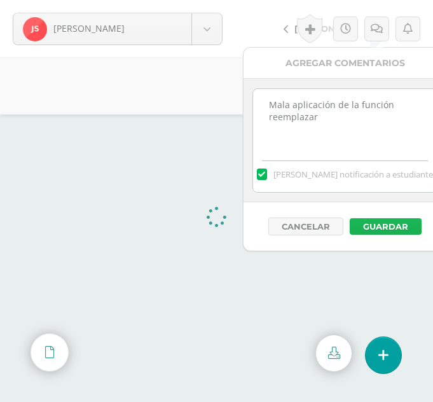
click at [380, 227] on button "Guardar" at bounding box center [386, 226] width 72 height 17
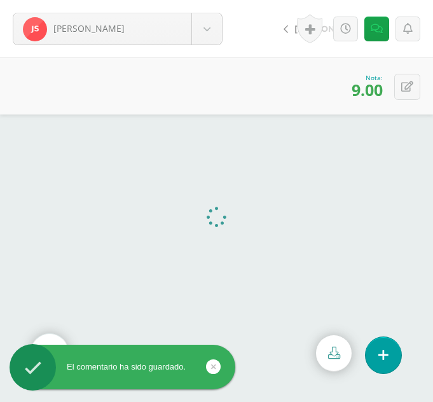
click at [220, 46] on div "[PERSON_NAME] [PERSON_NAME] [PERSON_NAME] [PERSON_NAME][GEOGRAPHIC_DATA] [PERSO…" at bounding box center [118, 28] width 236 height 57
click at [201, 29] on body "El comentario ha sido guardado. Saloj, Jessica Ajcojón, Clara Bocel, Marta Boce…" at bounding box center [216, 201] width 433 height 402
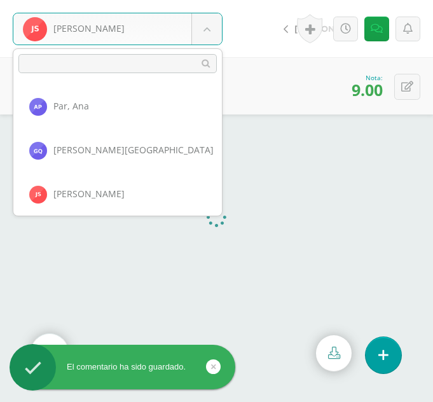
scroll to position [922, 0]
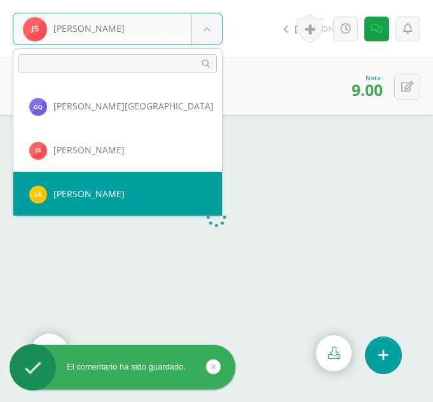
select select "322"
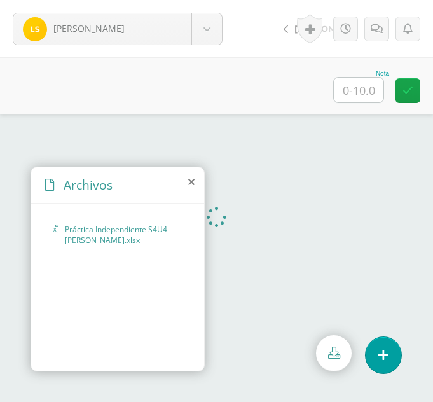
click at [190, 183] on icon at bounding box center [191, 182] width 6 height 10
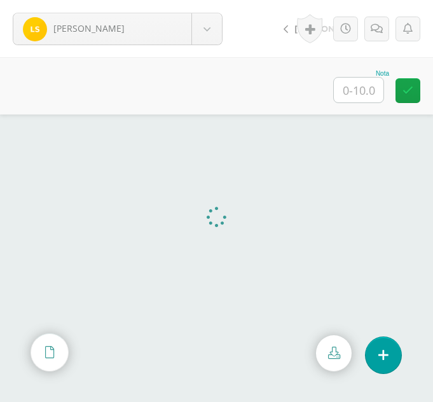
click at [201, 101] on div "Nota" at bounding box center [216, 85] width 433 height 57
click at [368, 99] on input "text" at bounding box center [359, 90] width 50 height 25
type input "8.5"
click at [375, 27] on icon at bounding box center [377, 29] width 12 height 11
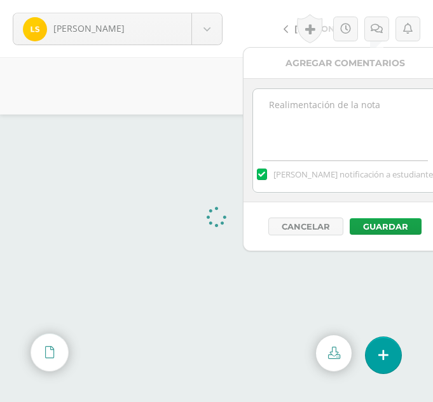
click at [292, 99] on textarea at bounding box center [345, 121] width 184 height 64
click at [224, 108] on div "0 Logros Logros obtenidos Aún no hay logros agregados Nota: 8.50" at bounding box center [216, 85] width 433 height 57
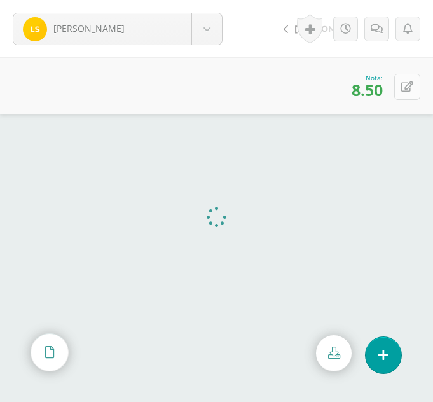
click at [404, 82] on icon at bounding box center [408, 86] width 12 height 11
click at [373, 25] on icon at bounding box center [377, 29] width 12 height 11
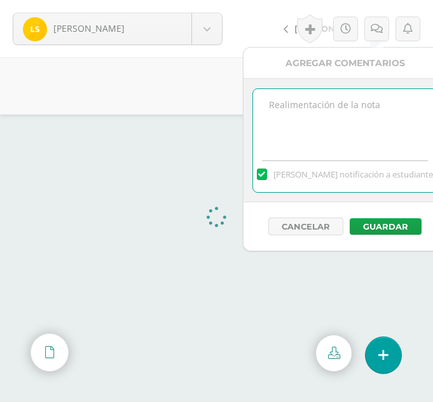
click at [332, 102] on textarea at bounding box center [345, 121] width 184 height 64
type textarea "Mala aplicación de la función reemplazar"
click at [213, 42] on body "Solís, Lidia Ajcojón, Clara Bocel, Marta Bocel, Nancy Bonilla, Bárbara Chiyal, …" at bounding box center [216, 201] width 433 height 402
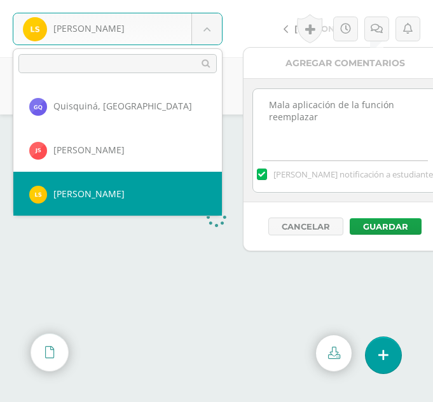
scroll to position [966, 0]
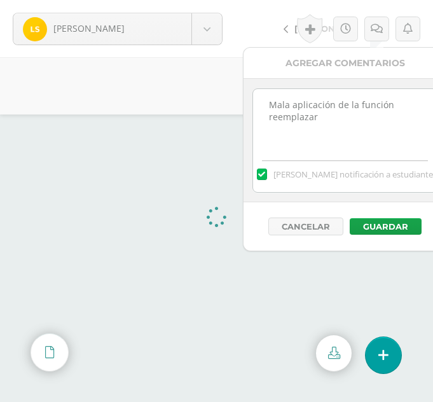
click at [387, 231] on body "Solís, Lidia Ajcojón, Clara Bocel, Marta Bocel, Nancy Bonilla, Bárbara Chiyal, …" at bounding box center [216, 201] width 433 height 402
click at [387, 231] on button "Guardar" at bounding box center [386, 226] width 72 height 17
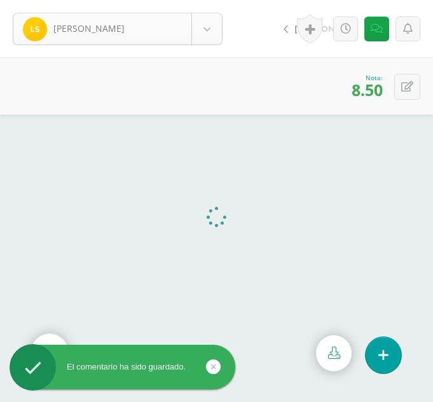
click at [204, 45] on div "[PERSON_NAME]" at bounding box center [118, 29] width 210 height 32
click at [207, 29] on body "El comentario ha sido guardado. Solís, Lidia Ajcojón, Clara Bocel, Marta Bocel,…" at bounding box center [216, 201] width 433 height 402
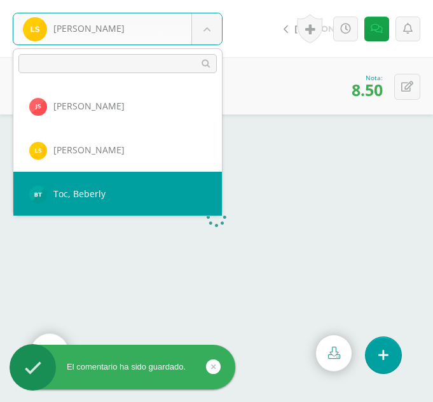
select select "349"
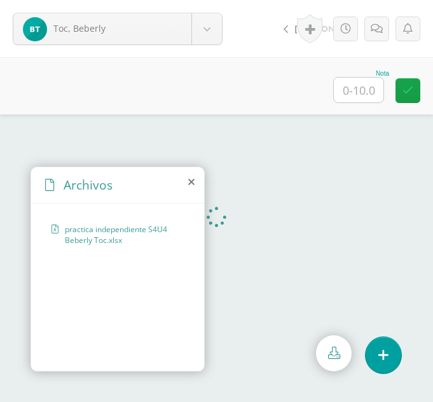
click at [189, 181] on icon at bounding box center [191, 182] width 6 height 10
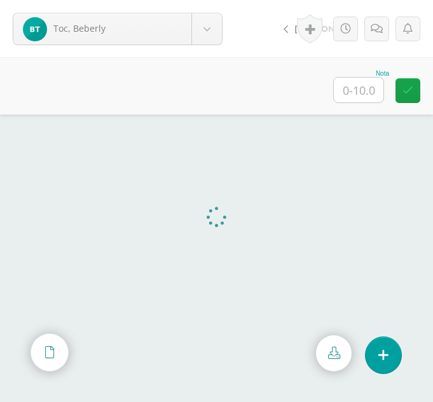
click at [349, 92] on input "text" at bounding box center [359, 90] width 50 height 25
type input "10"
click at [214, 0] on body "Toc, Beberly [PERSON_NAME] [PERSON_NAME], [GEOGRAPHIC_DATA][PERSON_NAME] [GEOGR…" at bounding box center [216, 0] width 433 height 0
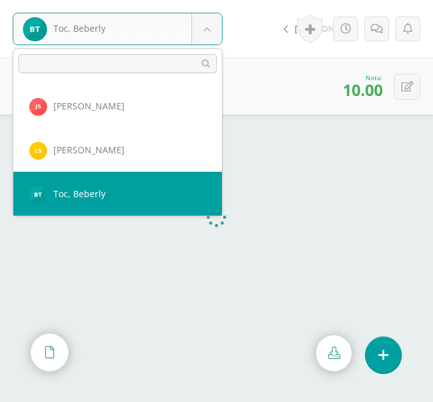
scroll to position [1010, 0]
select select "333"
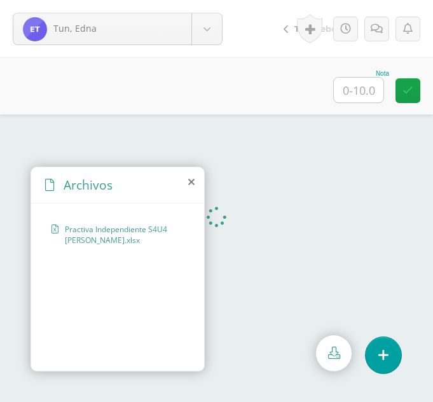
click at [191, 178] on icon at bounding box center [191, 182] width 6 height 10
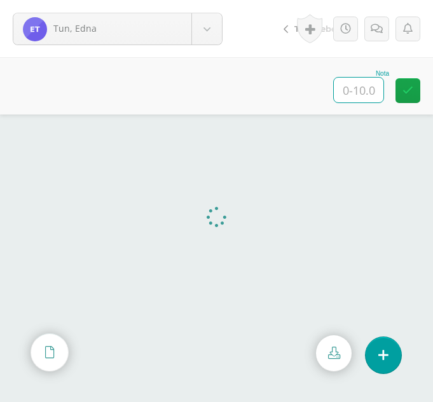
click at [374, 94] on input "text" at bounding box center [359, 90] width 50 height 25
type input "10"
click at [205, 0] on body "Tun, Edna Ajcojón, Clara Bocel, Marta Bocel, Nancy Bonilla, Bárbara Chiyal, Mel…" at bounding box center [216, 0] width 433 height 0
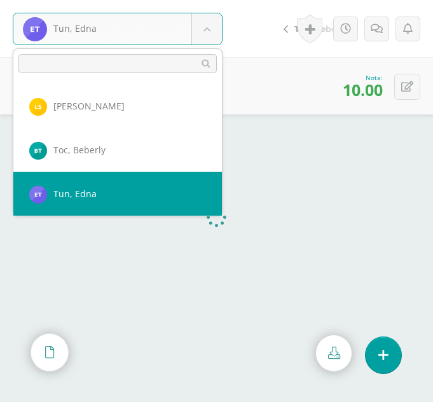
scroll to position [1053, 0]
select select "324"
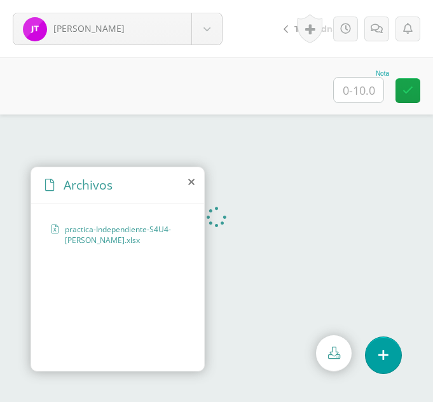
click at [192, 185] on icon at bounding box center [191, 182] width 6 height 10
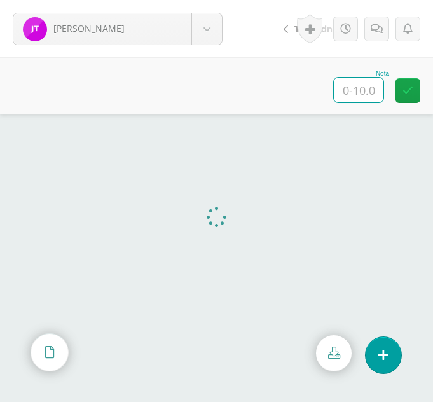
click at [354, 90] on input "text" at bounding box center [359, 90] width 50 height 25
type input "10"
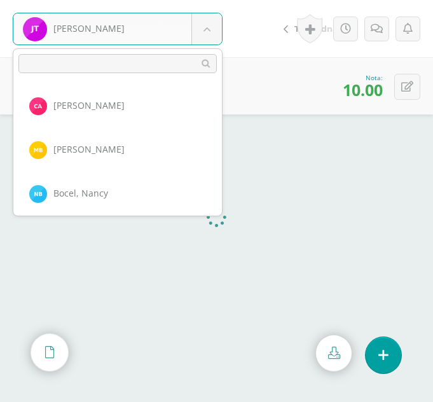
click at [218, 0] on body "[PERSON_NAME] [PERSON_NAME] [PERSON_NAME], [GEOGRAPHIC_DATA][PERSON_NAME] [GEOG…" at bounding box center [216, 0] width 433 height 0
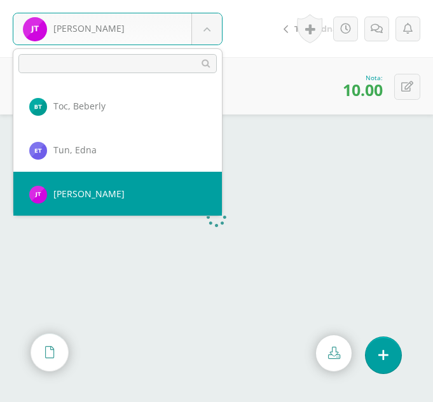
scroll to position [1097, 0]
select select "325"
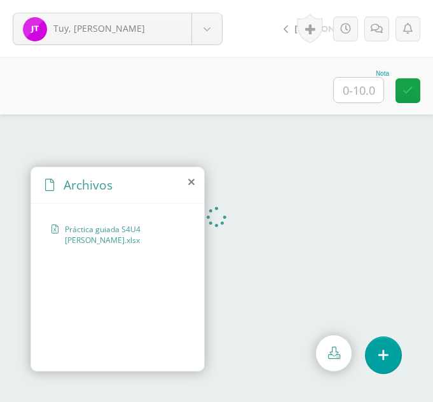
click at [192, 181] on icon at bounding box center [191, 182] width 6 height 10
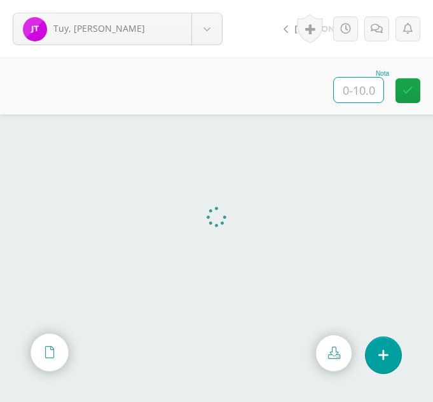
click at [351, 82] on input "text" at bounding box center [359, 90] width 50 height 25
type input "9"
click at [373, 32] on icon at bounding box center [377, 29] width 12 height 11
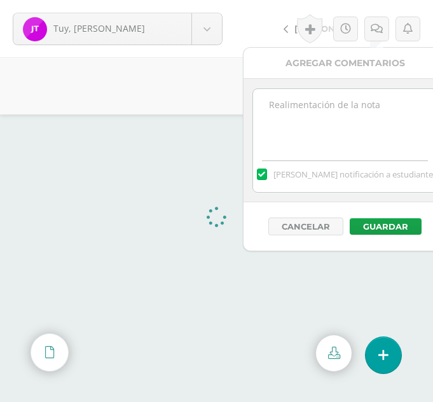
click at [342, 115] on textarea at bounding box center [345, 121] width 184 height 64
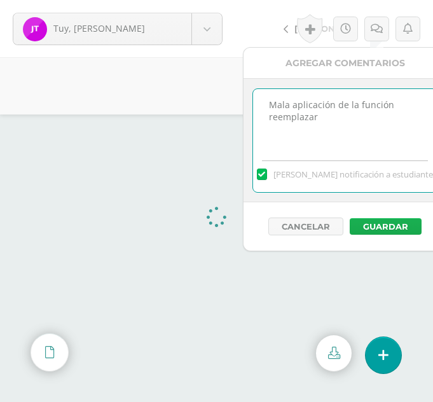
type textarea "Mala aplicación de la función reemplazar"
click at [367, 229] on button "Guardar" at bounding box center [386, 226] width 72 height 17
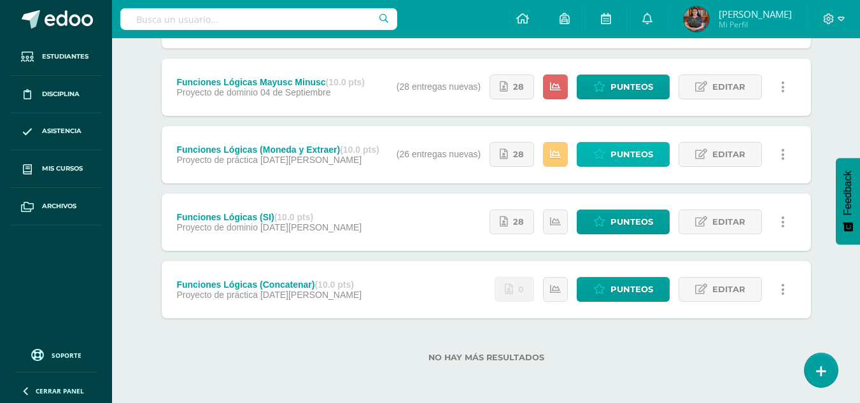
click at [627, 151] on span "Punteos" at bounding box center [631, 155] width 43 height 24
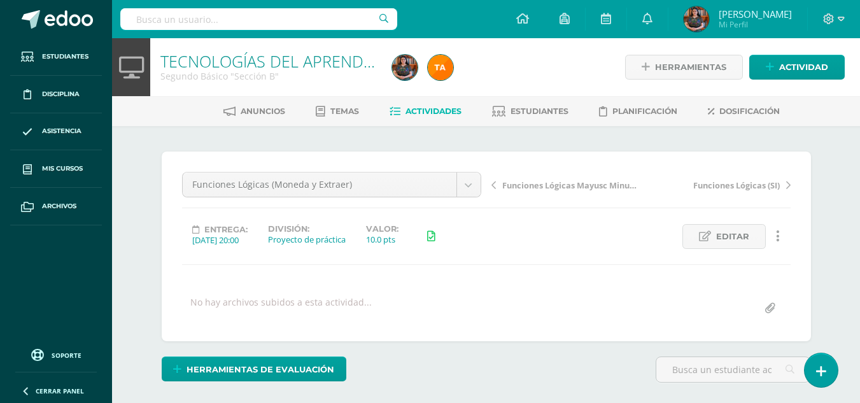
click at [761, 302] on input "file" at bounding box center [769, 308] width 25 height 25
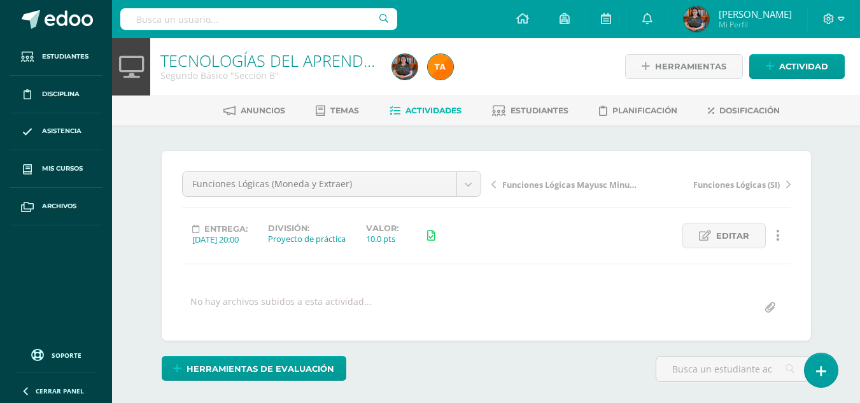
type input "C:\fakepath\Reemplazar B.xlsx"
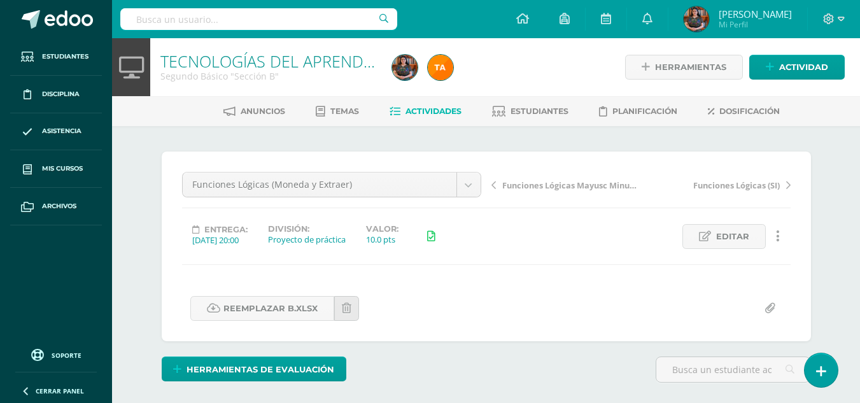
click at [427, 106] on link "Actividades" at bounding box center [426, 111] width 72 height 20
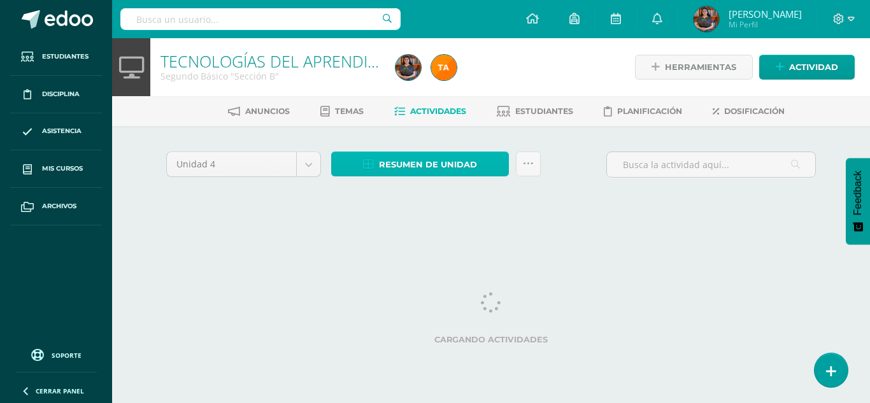
click at [435, 160] on span "Resumen de unidad" at bounding box center [428, 165] width 98 height 24
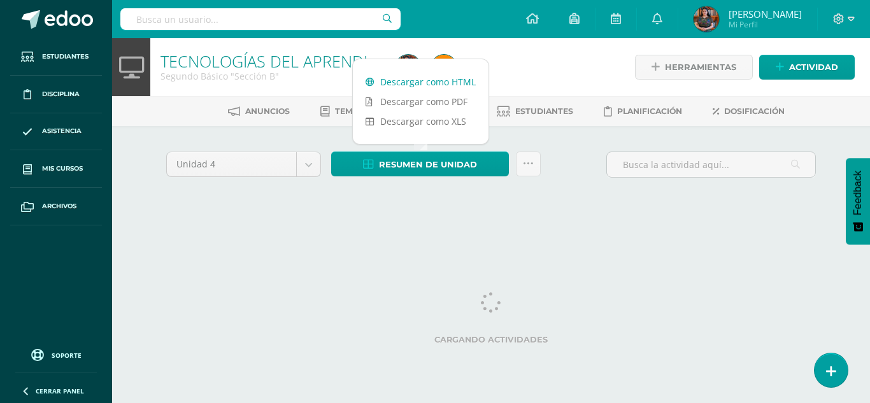
click at [459, 85] on link "Descargar como HTML" at bounding box center [421, 82] width 136 height 20
